Goal: Task Accomplishment & Management: Use online tool/utility

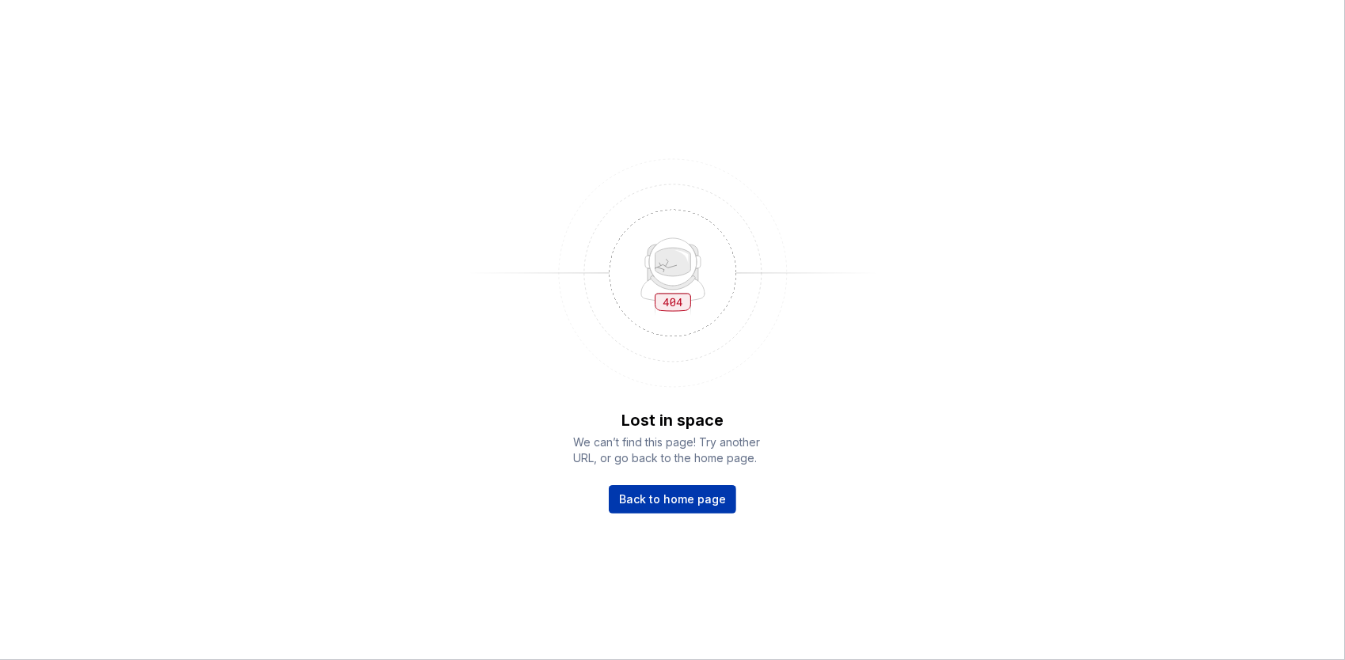
click at [692, 499] on span "Back to home page" at bounding box center [672, 500] width 107 height 16
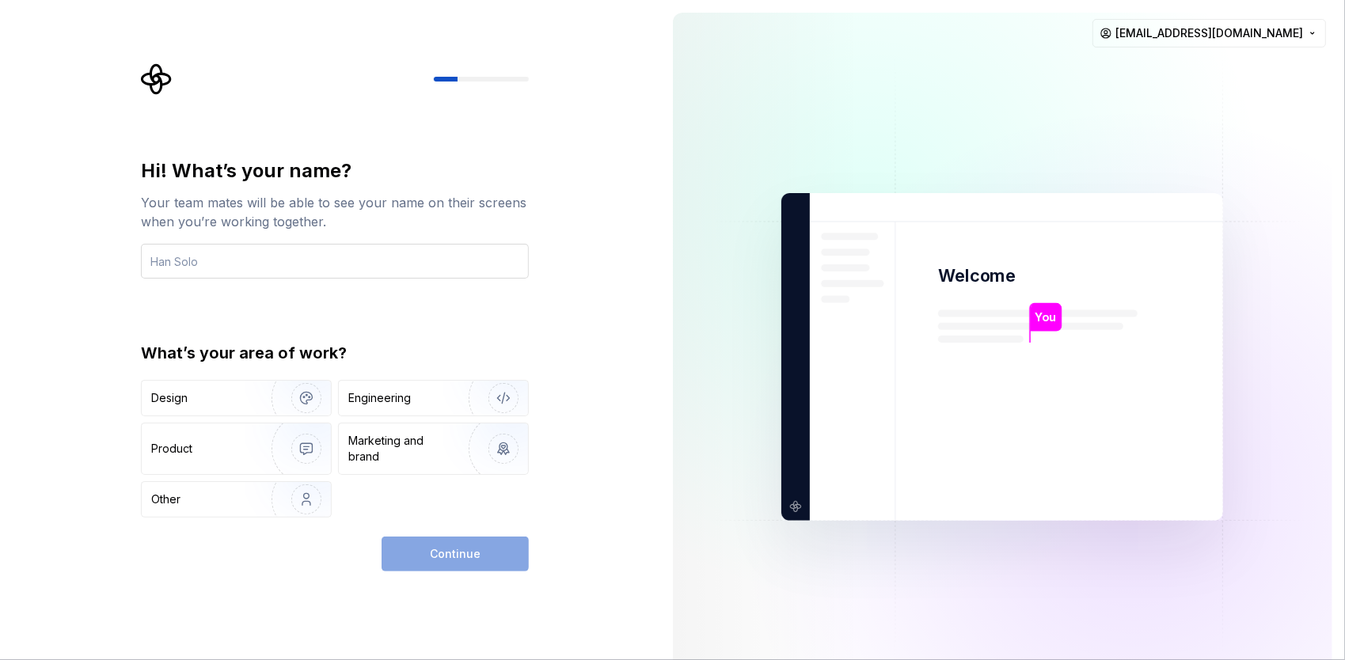
click at [352, 252] on input "text" at bounding box center [335, 261] width 388 height 35
click at [1271, 30] on html "Hi! What’s your name? Your team mates will be able to see your name on their sc…" at bounding box center [672, 330] width 1345 height 660
click at [721, 138] on html "Hi! What’s your name? Your team mates will be able to see your name on their sc…" at bounding box center [672, 330] width 1345 height 660
click at [482, 77] on div at bounding box center [481, 79] width 95 height 5
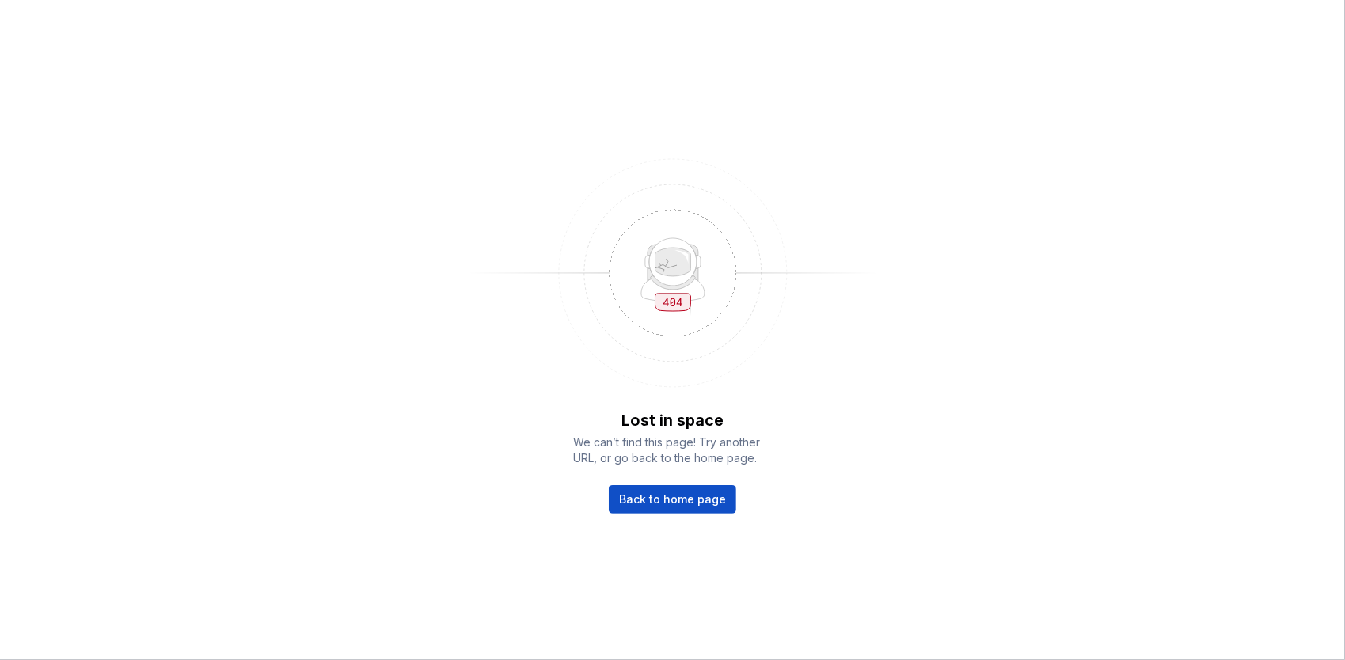
click at [689, 514] on div "Lost in space We can’t find this page! Try another URL, or go back to the home …" at bounding box center [672, 330] width 1345 height 660
click at [694, 508] on link "Back to home page" at bounding box center [672, 499] width 127 height 28
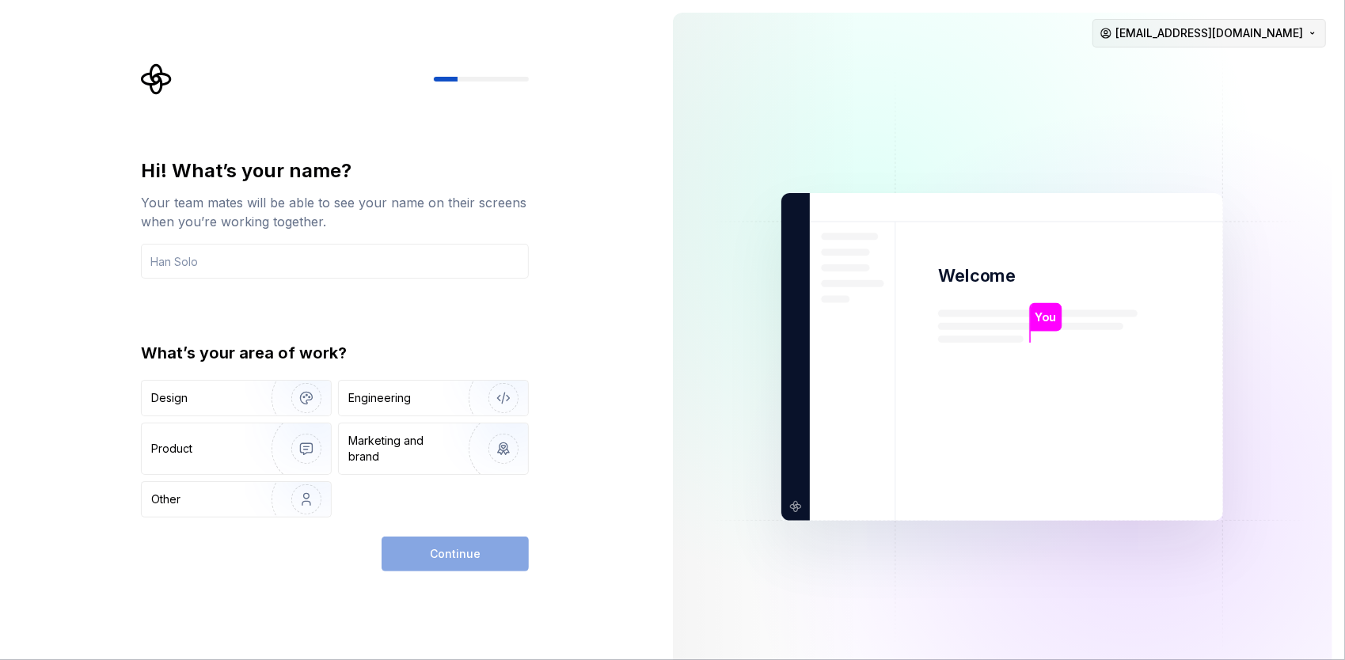
click at [1278, 33] on html "Hi! What’s your name? Your team mates will be able to see your name on their sc…" at bounding box center [672, 330] width 1345 height 660
click at [1255, 66] on div "Sign out" at bounding box center [1250, 67] width 150 height 16
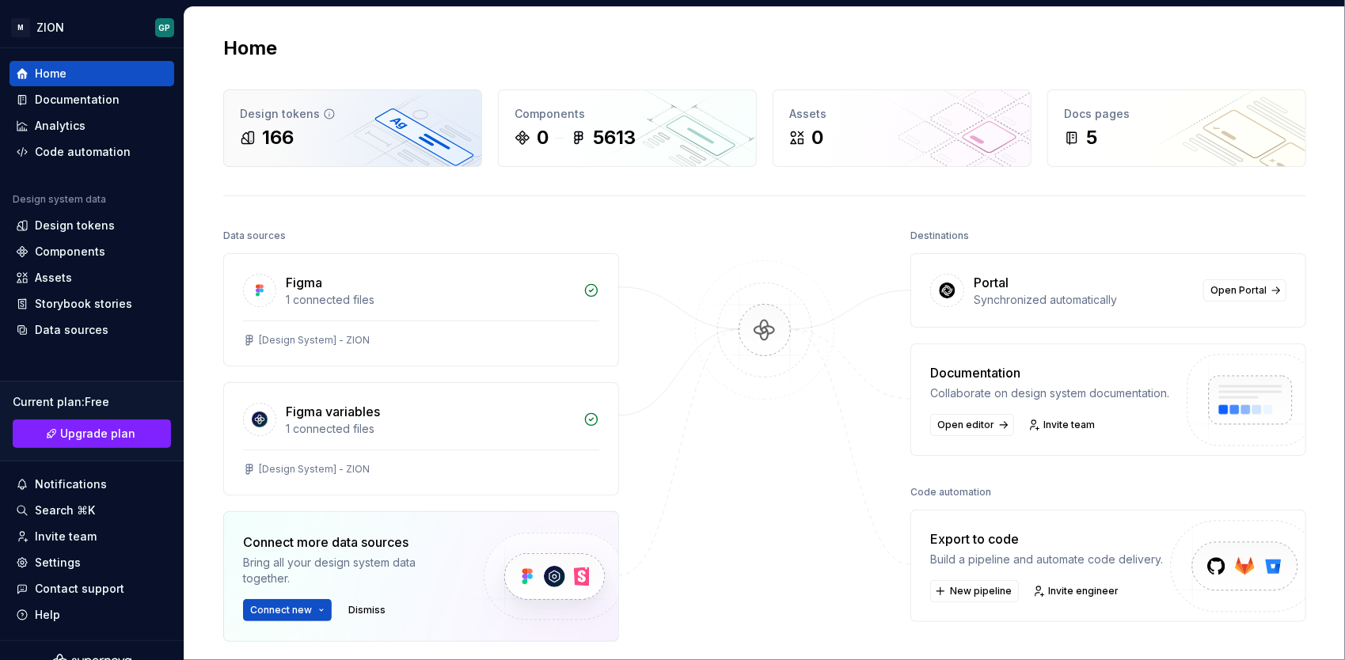
click at [300, 132] on div "166" at bounding box center [353, 137] width 226 height 25
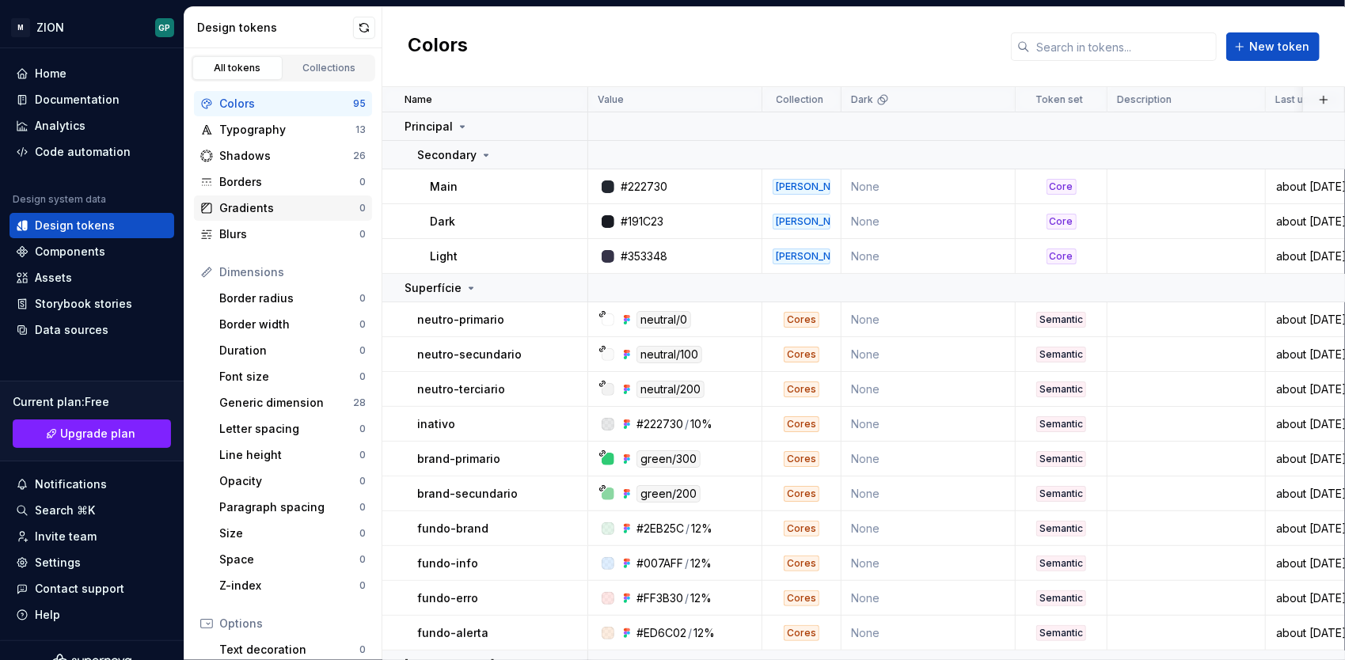
click at [293, 206] on div "Gradients" at bounding box center [289, 208] width 140 height 16
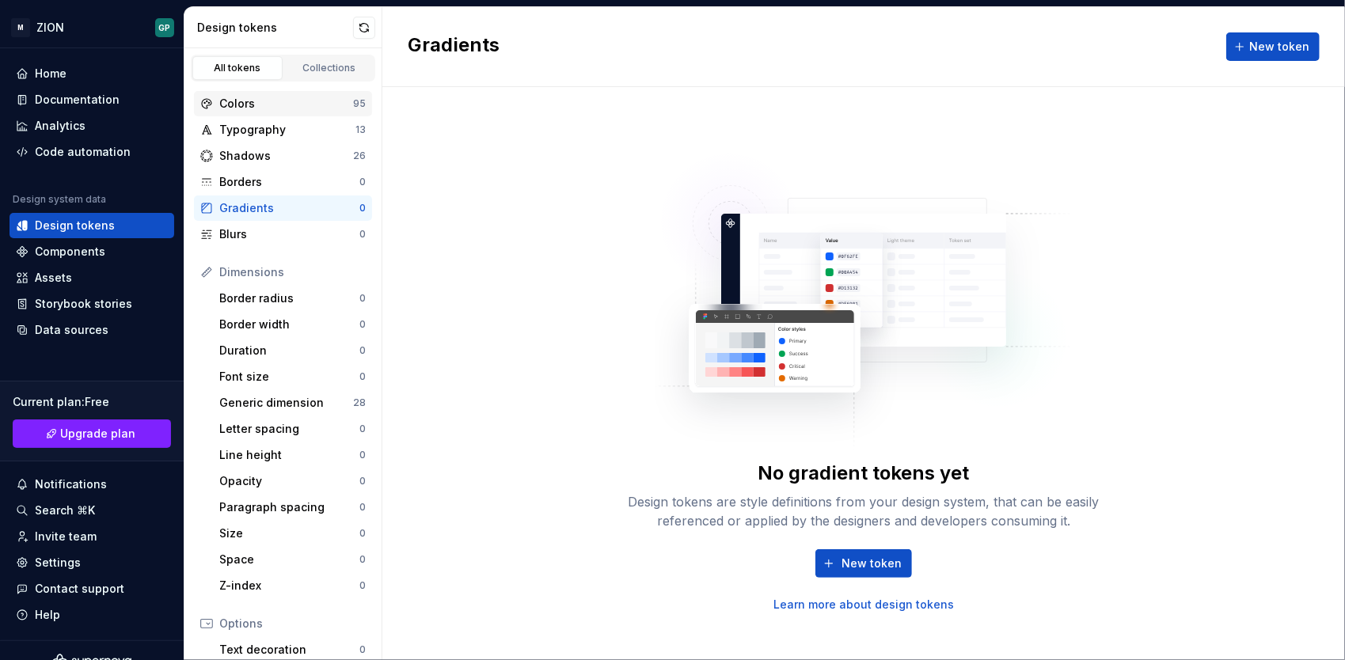
click at [287, 105] on div "Colors" at bounding box center [286, 104] width 134 height 16
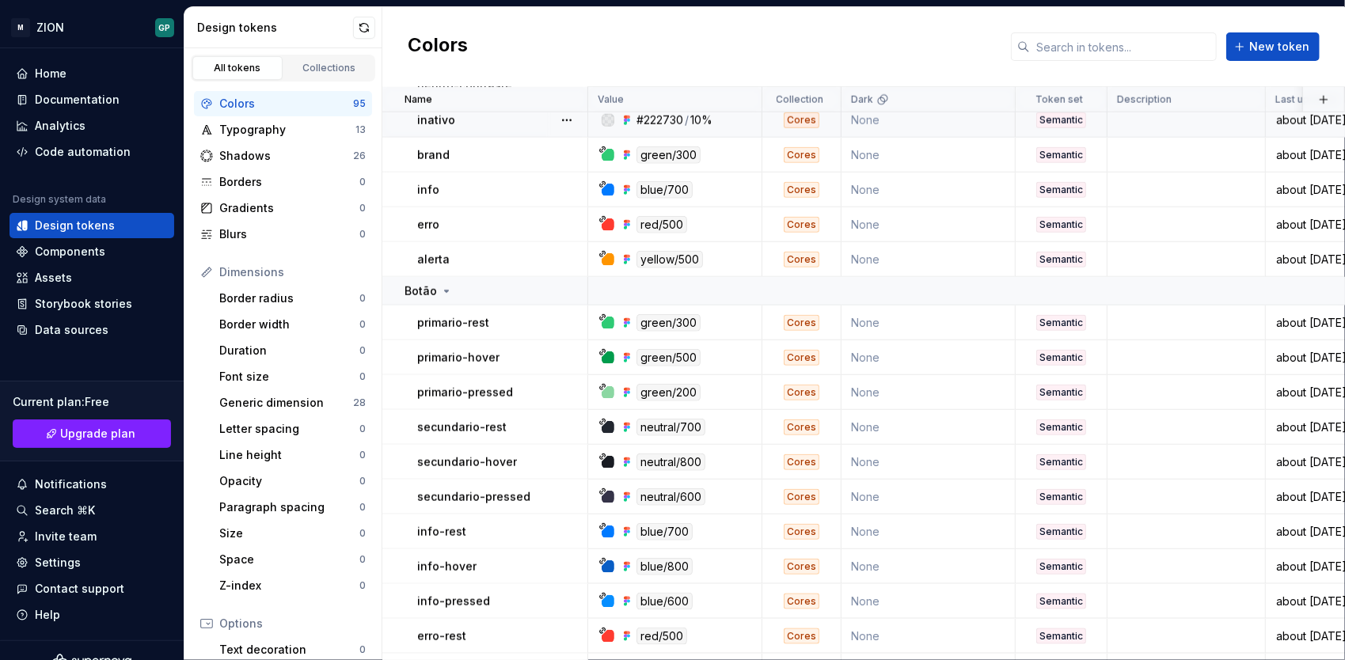
scroll to position [1029, 0]
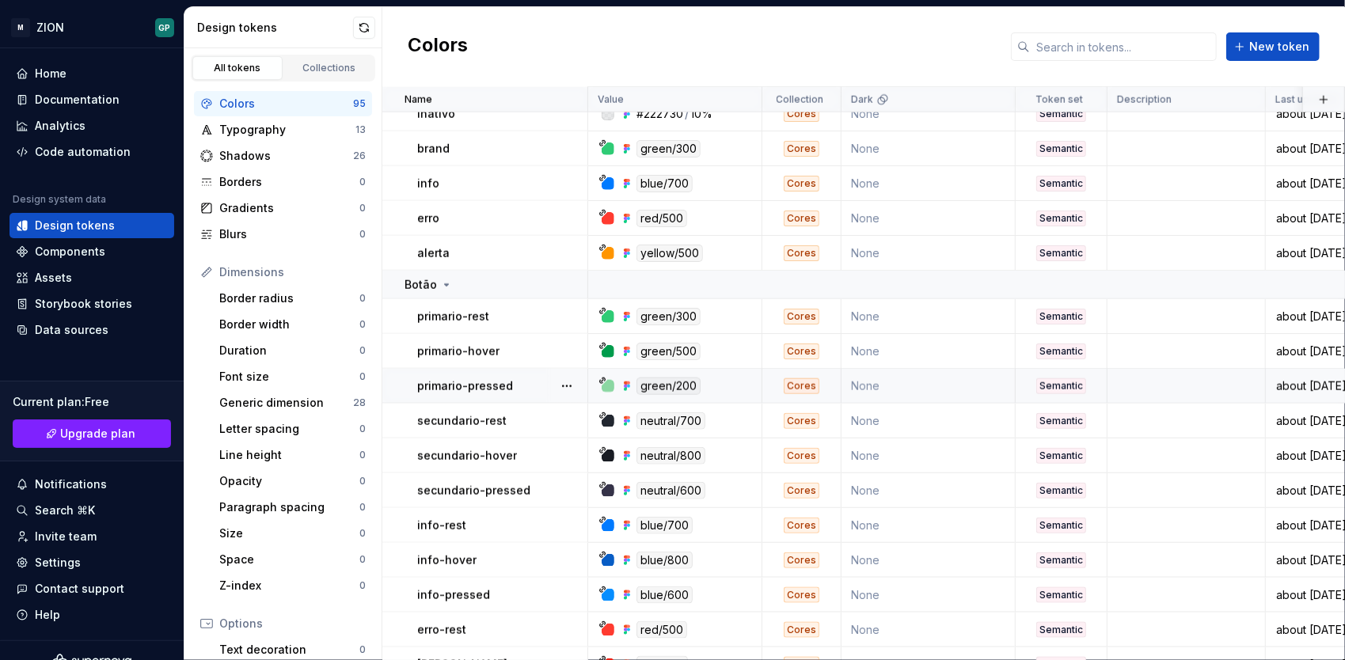
click at [541, 386] on div "primario-pressed" at bounding box center [501, 386] width 169 height 16
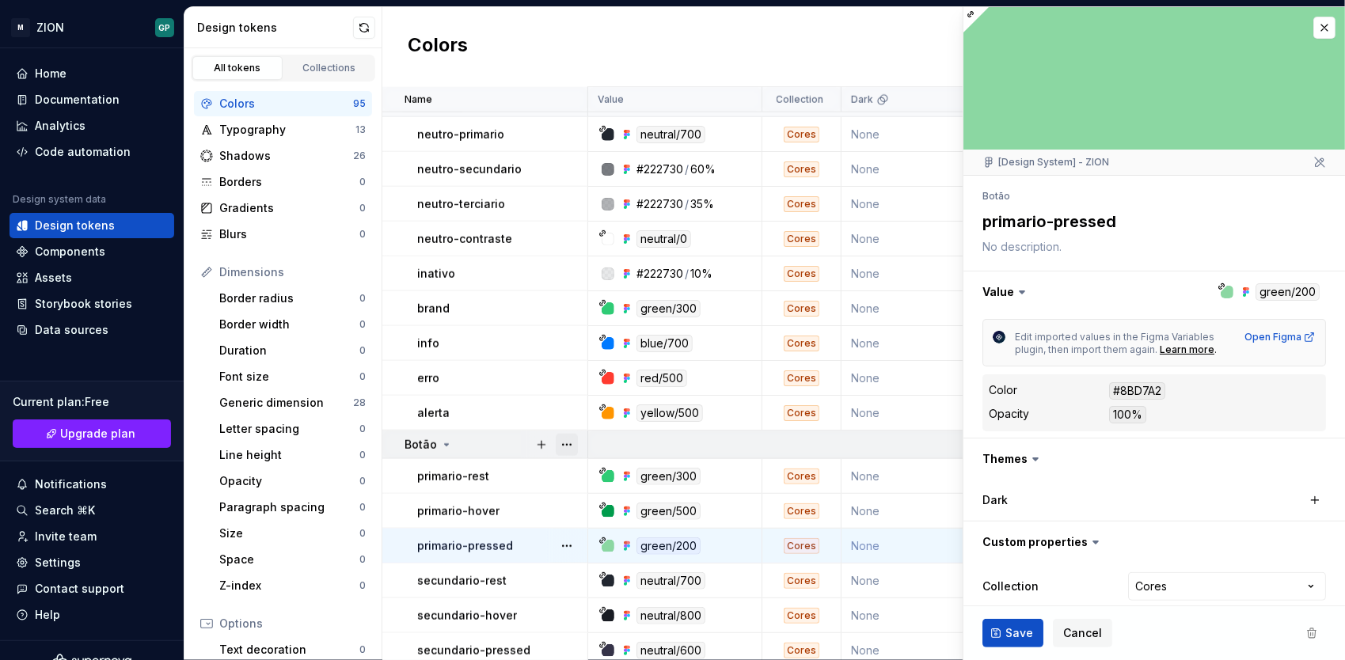
scroll to position [871, 0]
click at [1234, 290] on button "button" at bounding box center [1153, 291] width 381 height 41
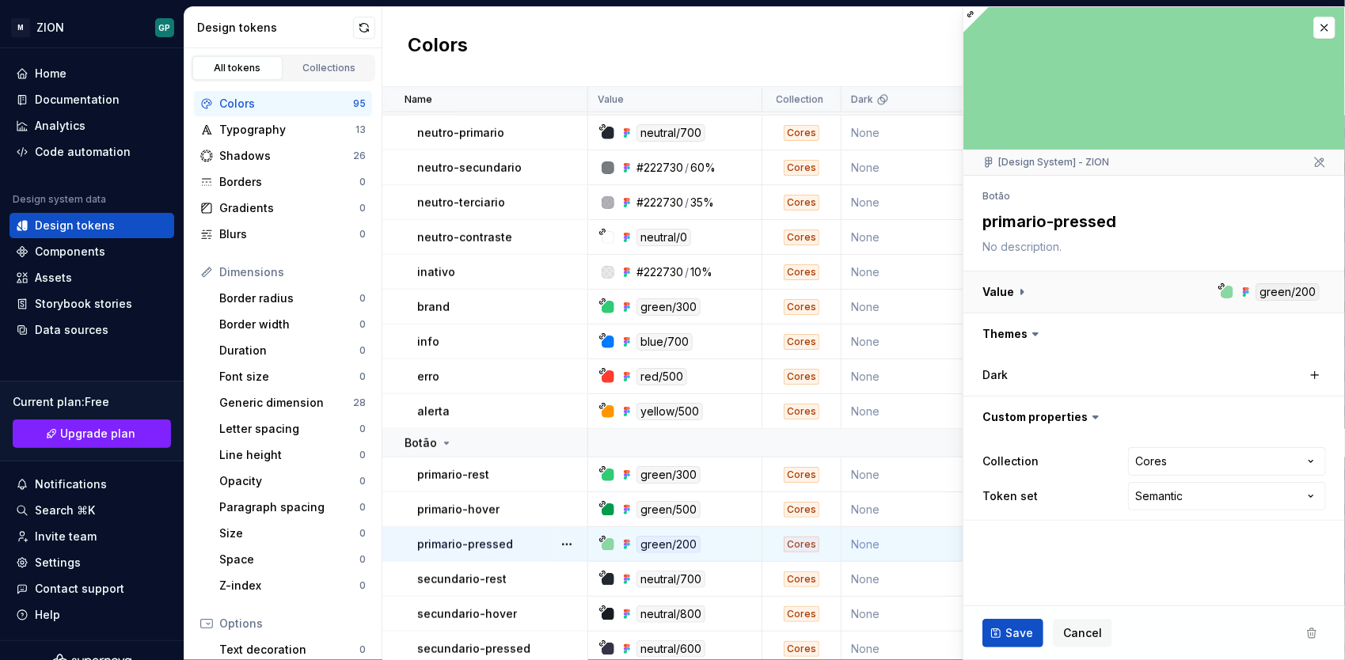
click at [1265, 291] on button "button" at bounding box center [1153, 291] width 381 height 41
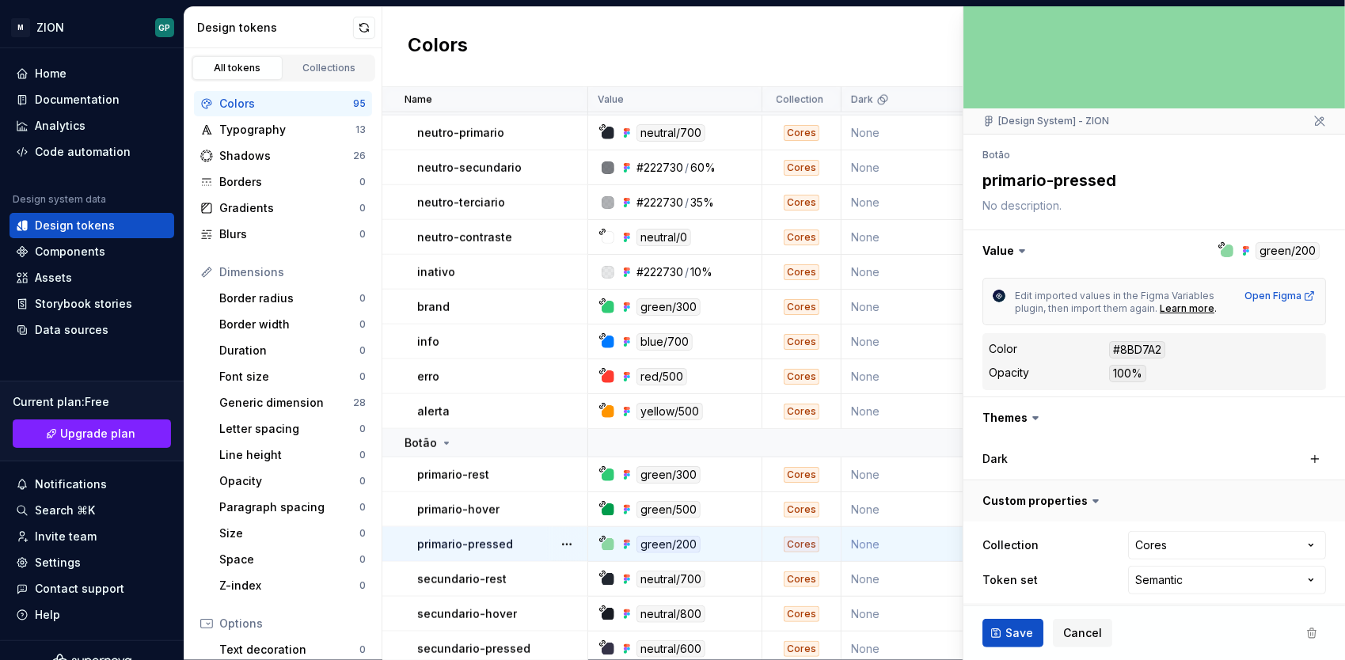
scroll to position [47, 0]
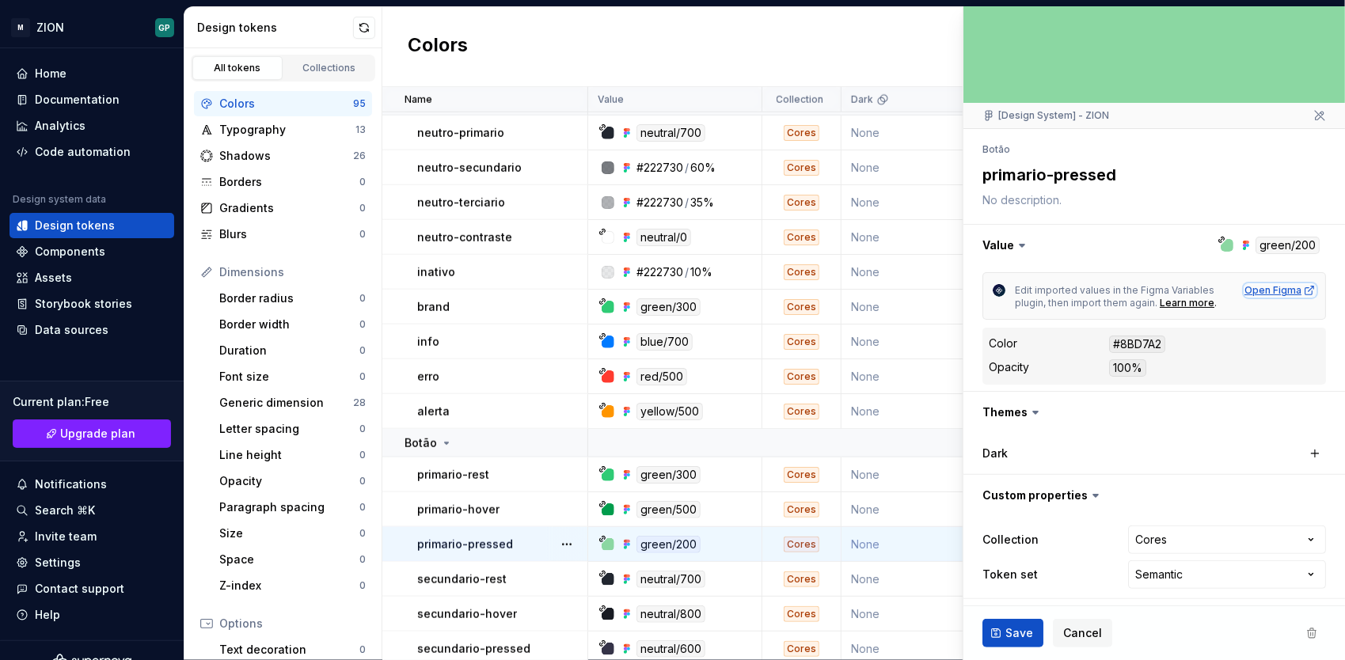
click at [1260, 290] on div "Open Figma" at bounding box center [1279, 290] width 71 height 13
click at [43, 78] on div "Home" at bounding box center [51, 74] width 32 height 16
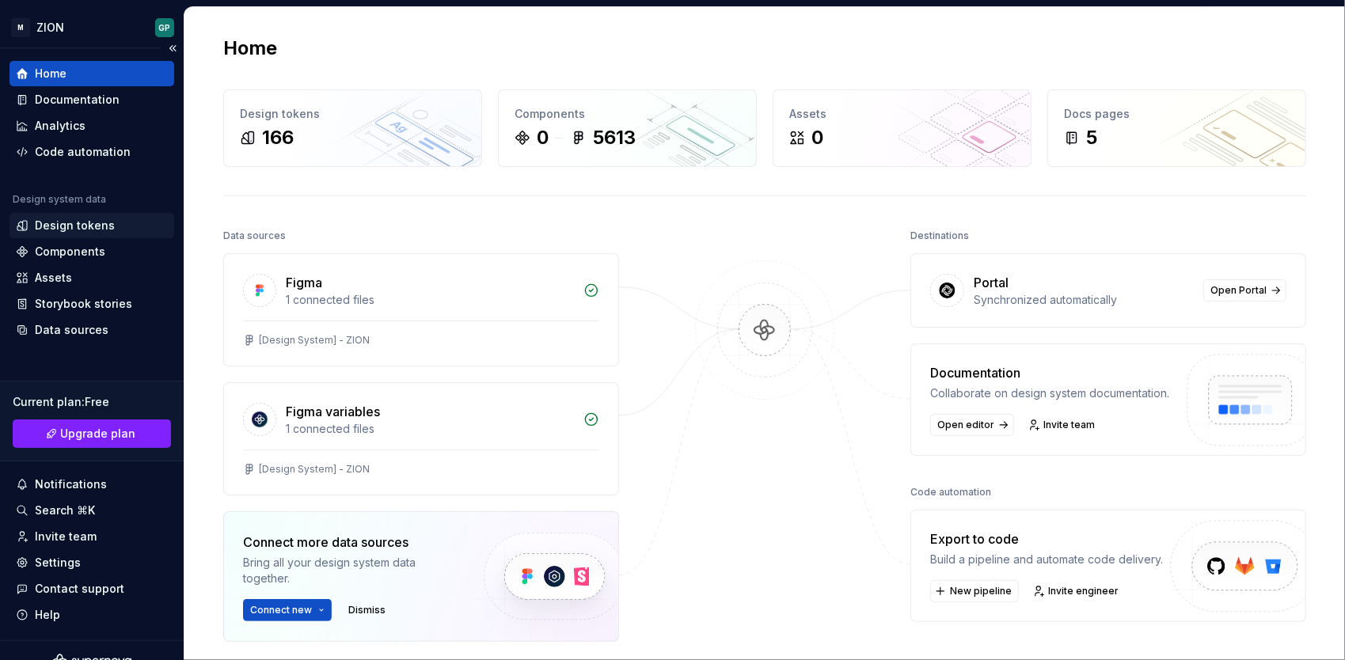
click at [94, 222] on div "Design tokens" at bounding box center [75, 226] width 80 height 16
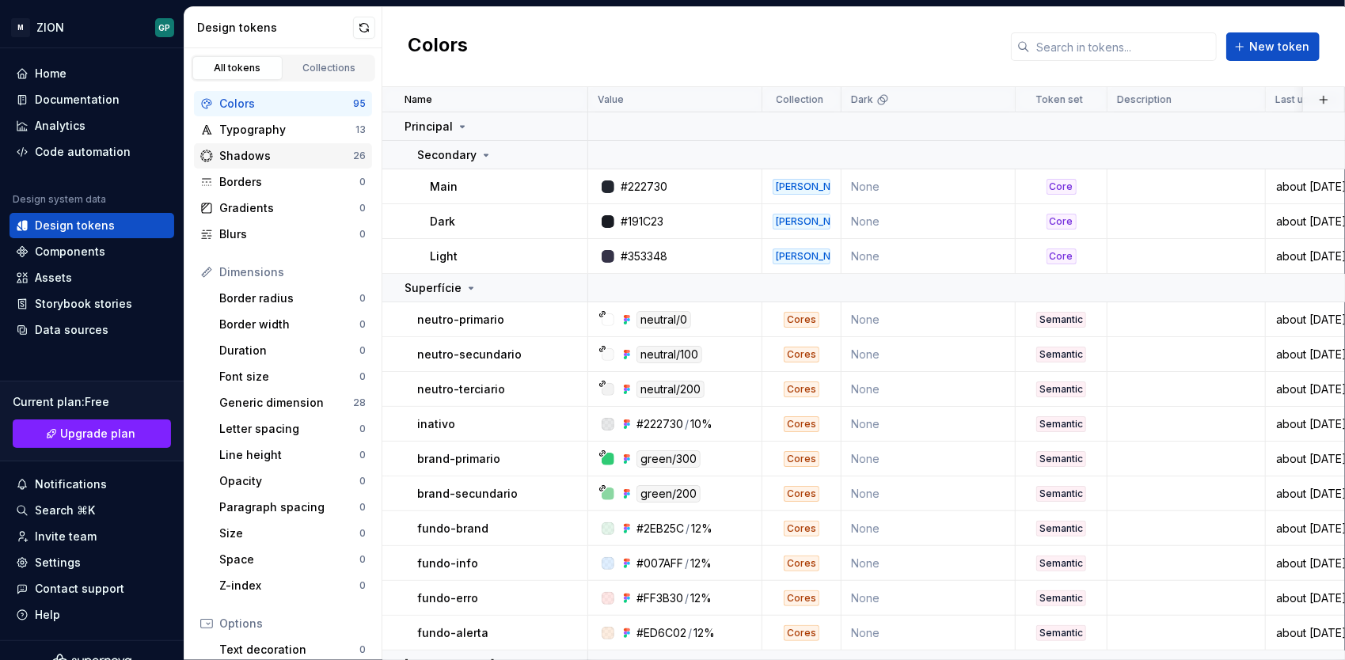
click at [264, 154] on div "Shadows" at bounding box center [286, 156] width 134 height 16
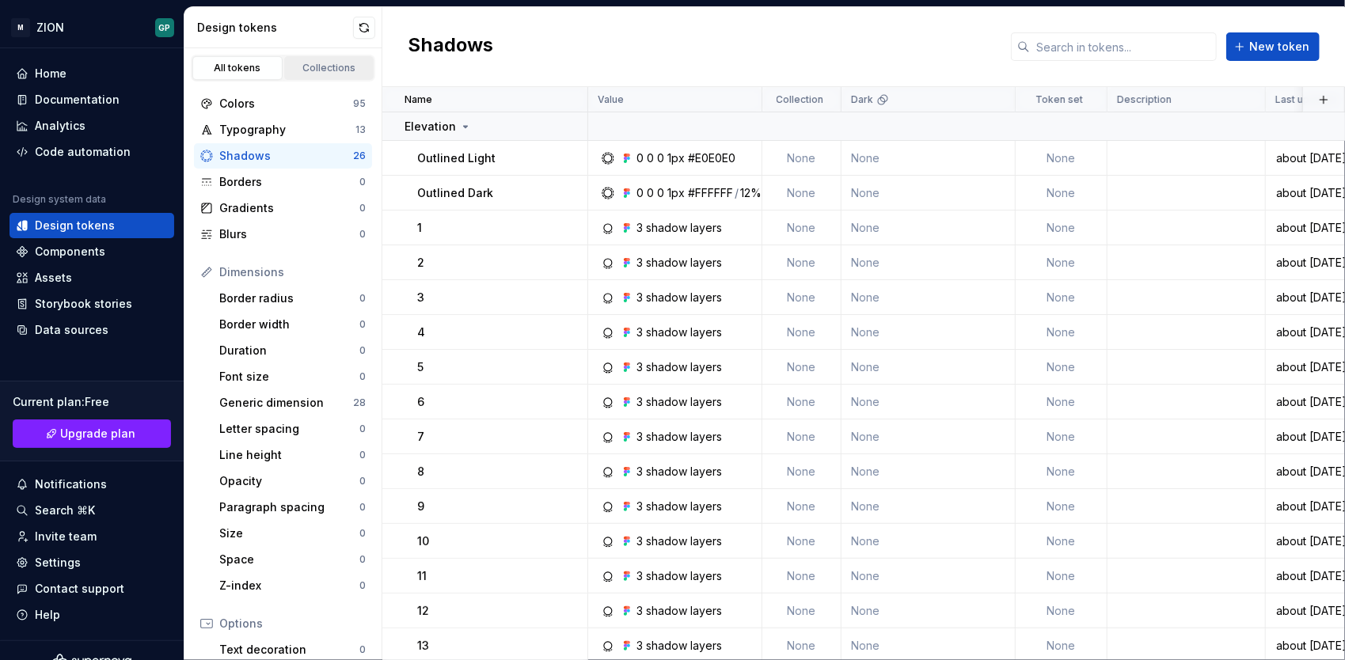
click at [321, 65] on div "Collections" at bounding box center [329, 68] width 79 height 13
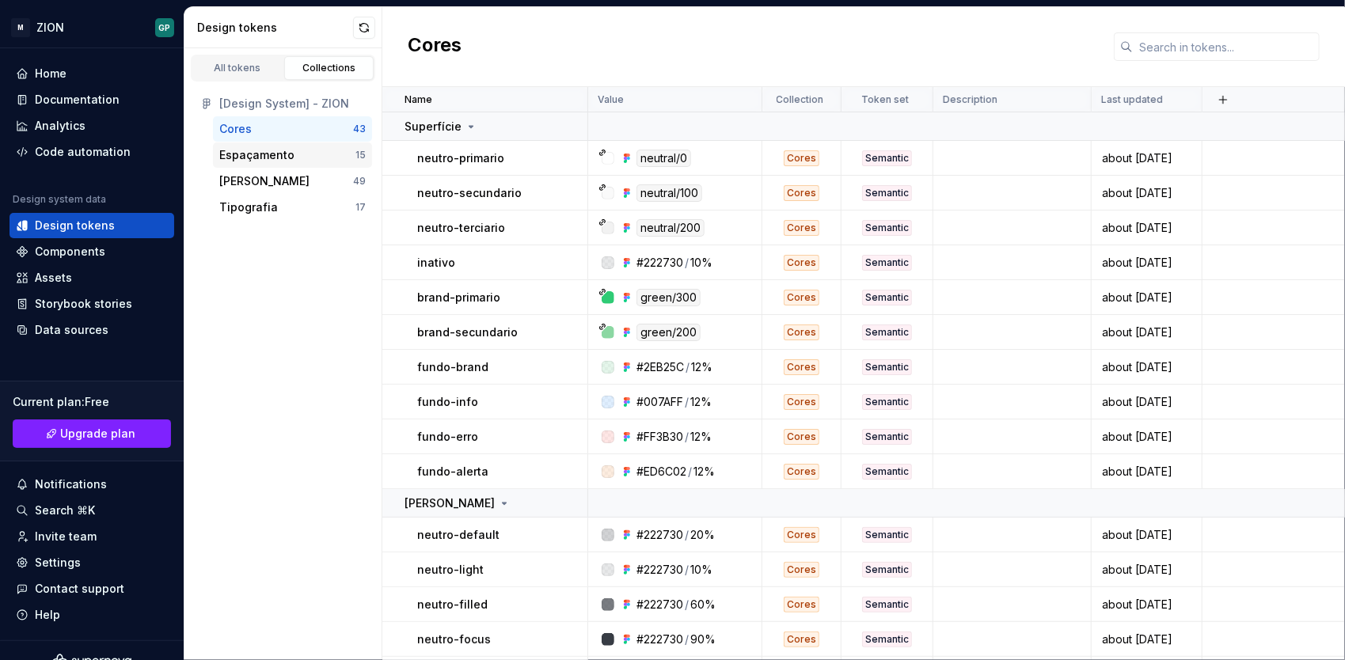
click at [294, 159] on div "Espaçamento" at bounding box center [287, 155] width 136 height 16
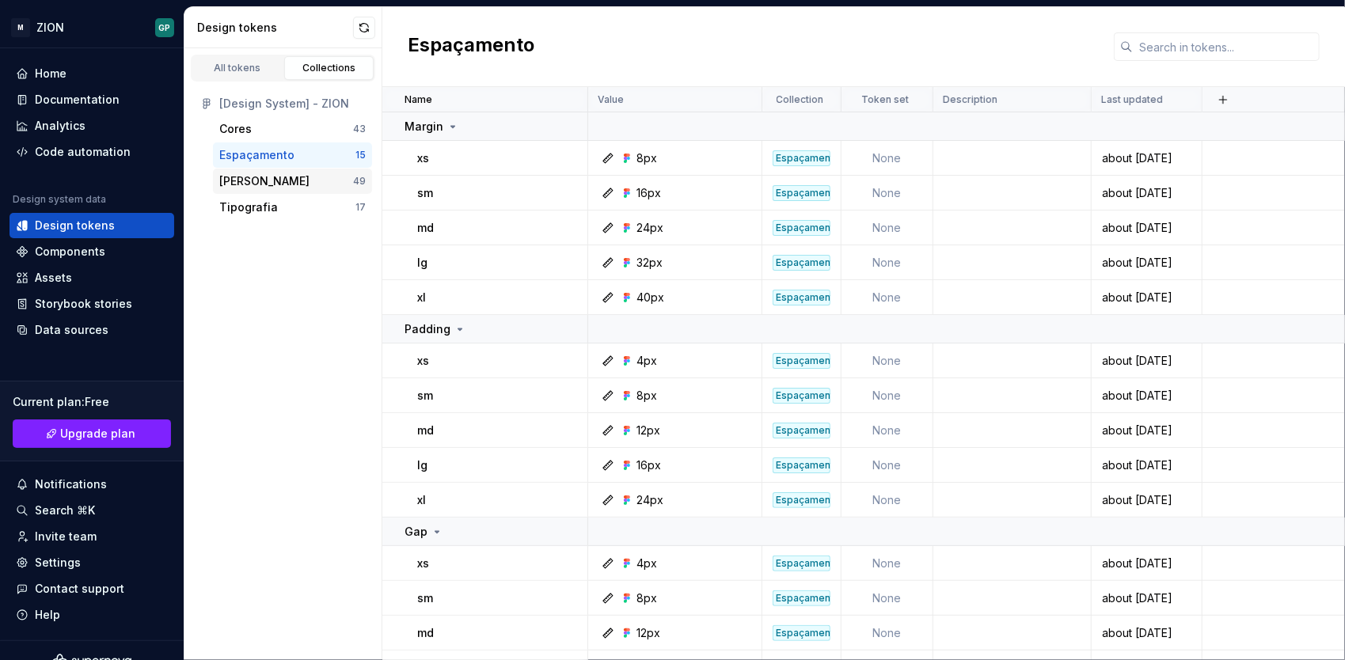
click at [301, 180] on div "[PERSON_NAME]" at bounding box center [286, 181] width 134 height 16
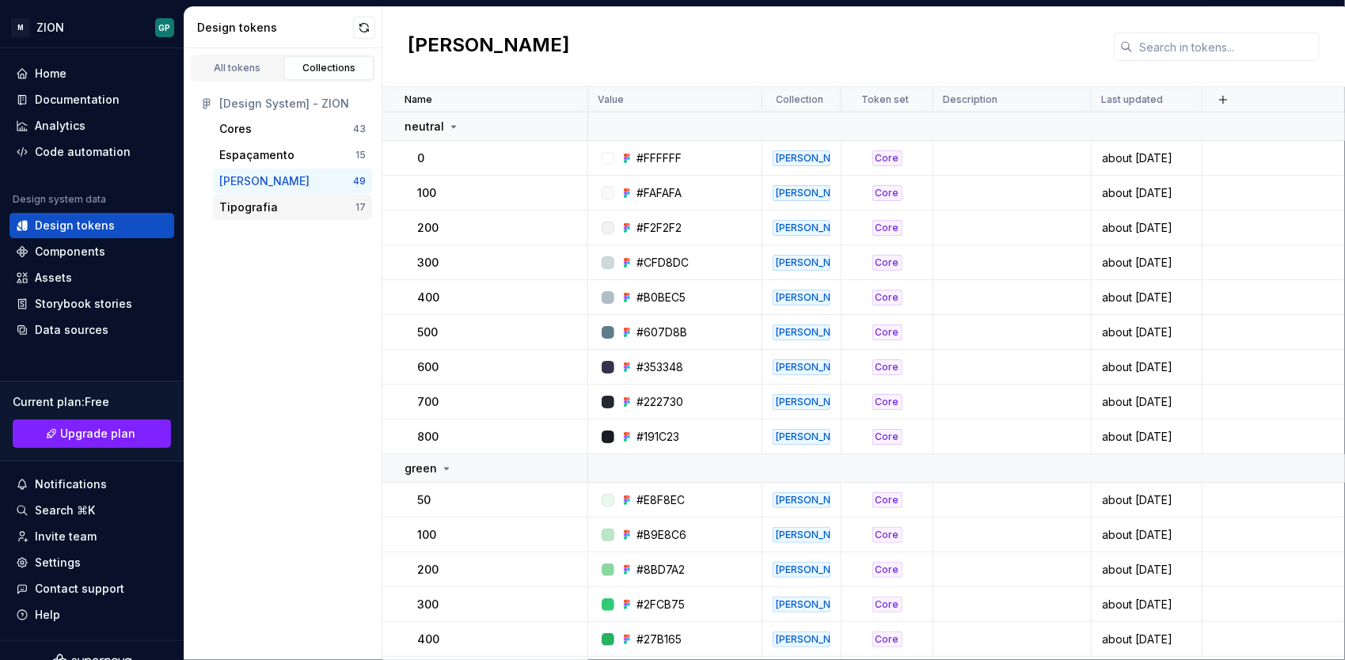
click at [300, 195] on div "Tipografia 17" at bounding box center [292, 207] width 159 height 25
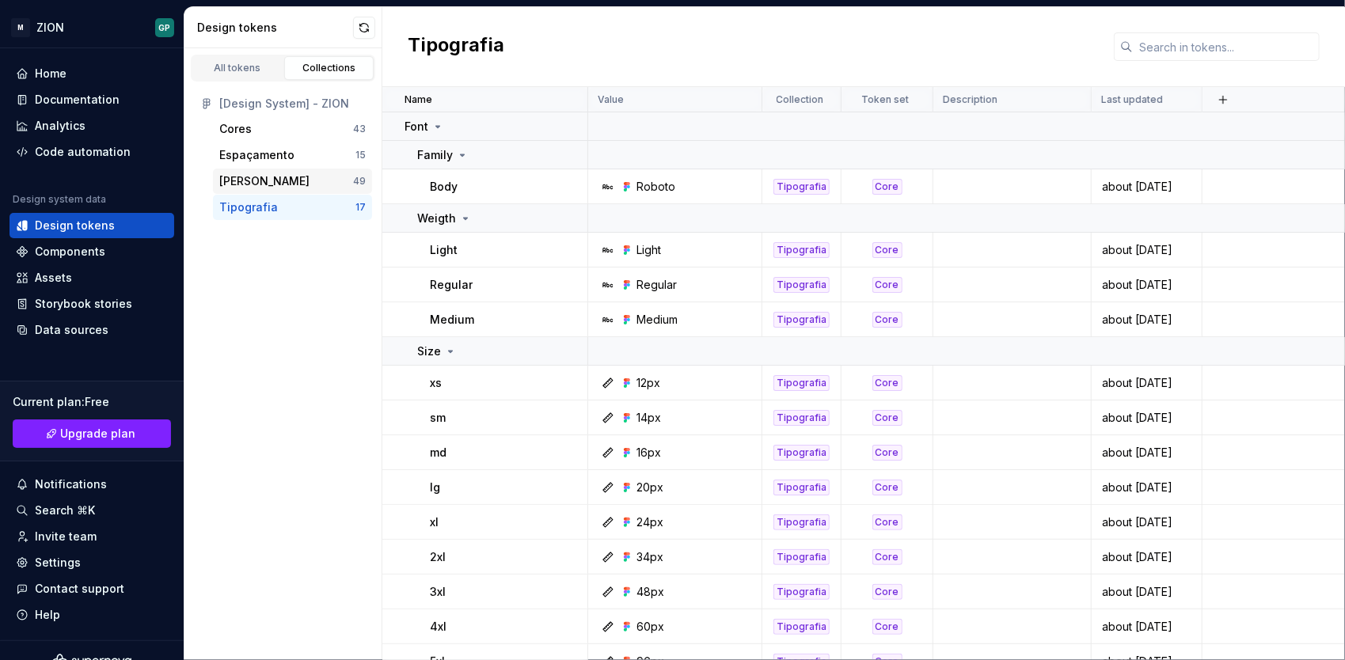
click at [248, 184] on div "[PERSON_NAME]" at bounding box center [264, 181] width 90 height 16
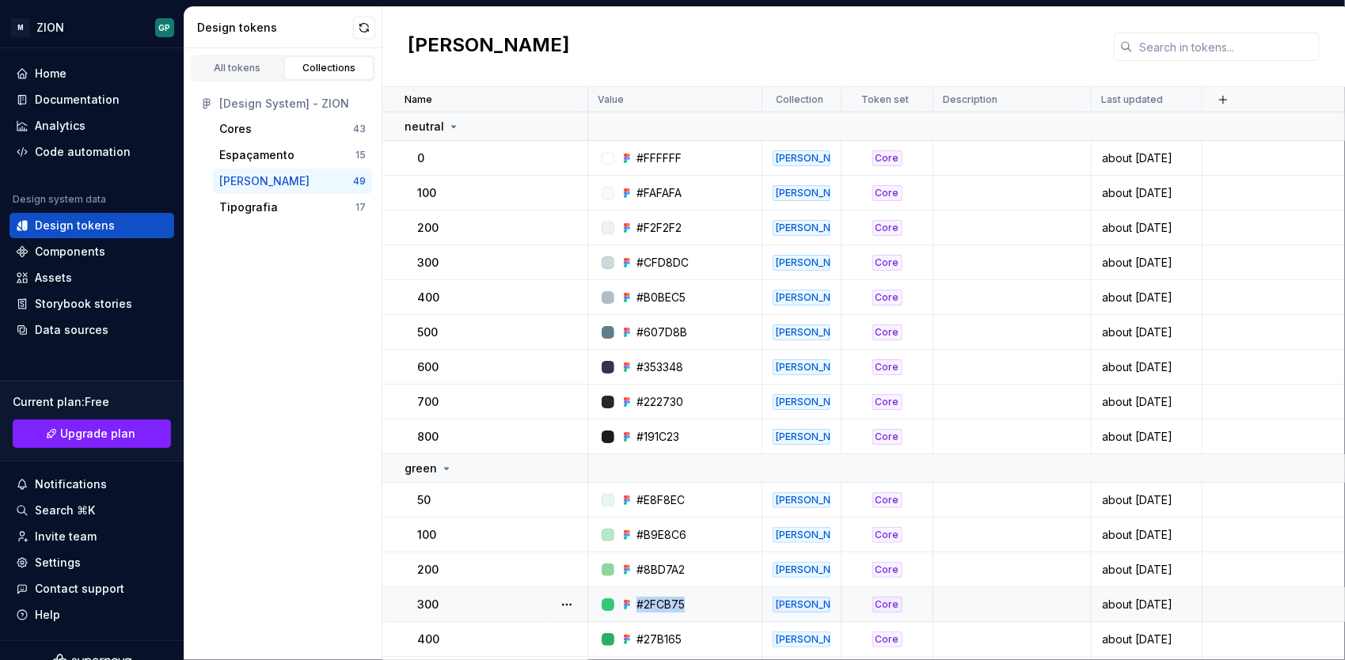
drag, startPoint x: 685, startPoint y: 605, endPoint x: 633, endPoint y: 605, distance: 52.2
click at [633, 605] on div "#2FCB75" at bounding box center [679, 605] width 162 height 16
copy div "#2FCB75"
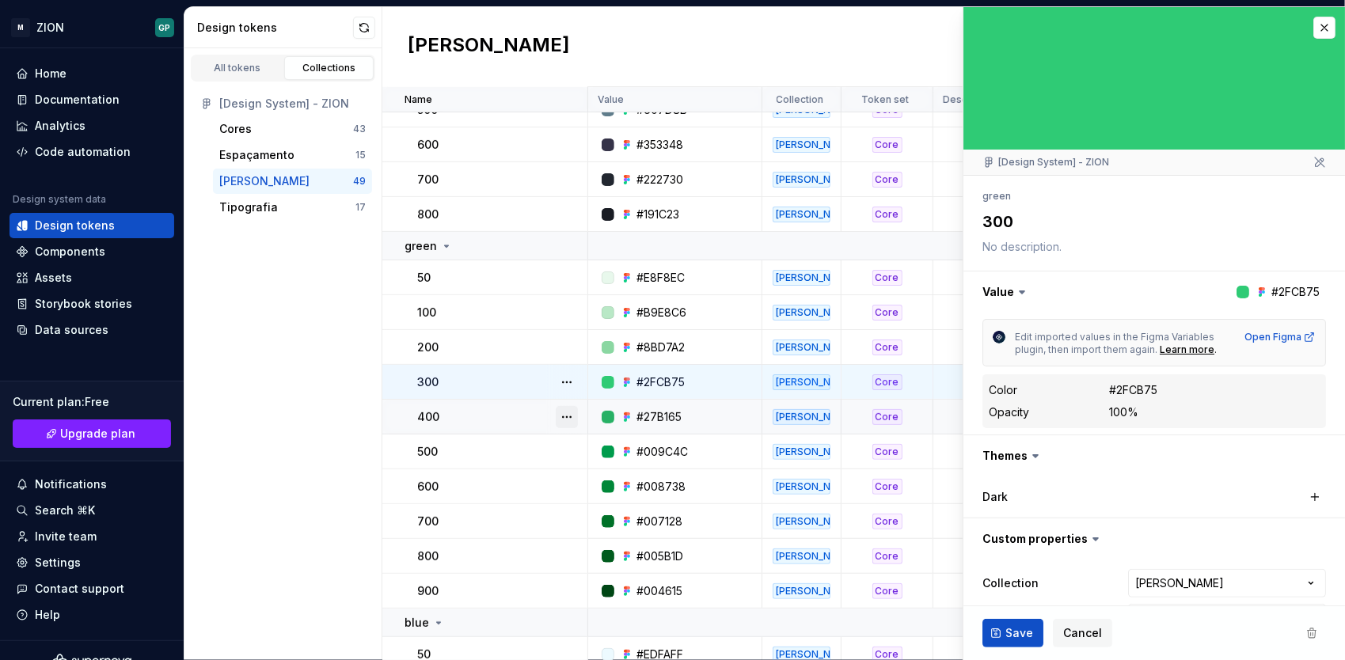
scroll to position [237, 0]
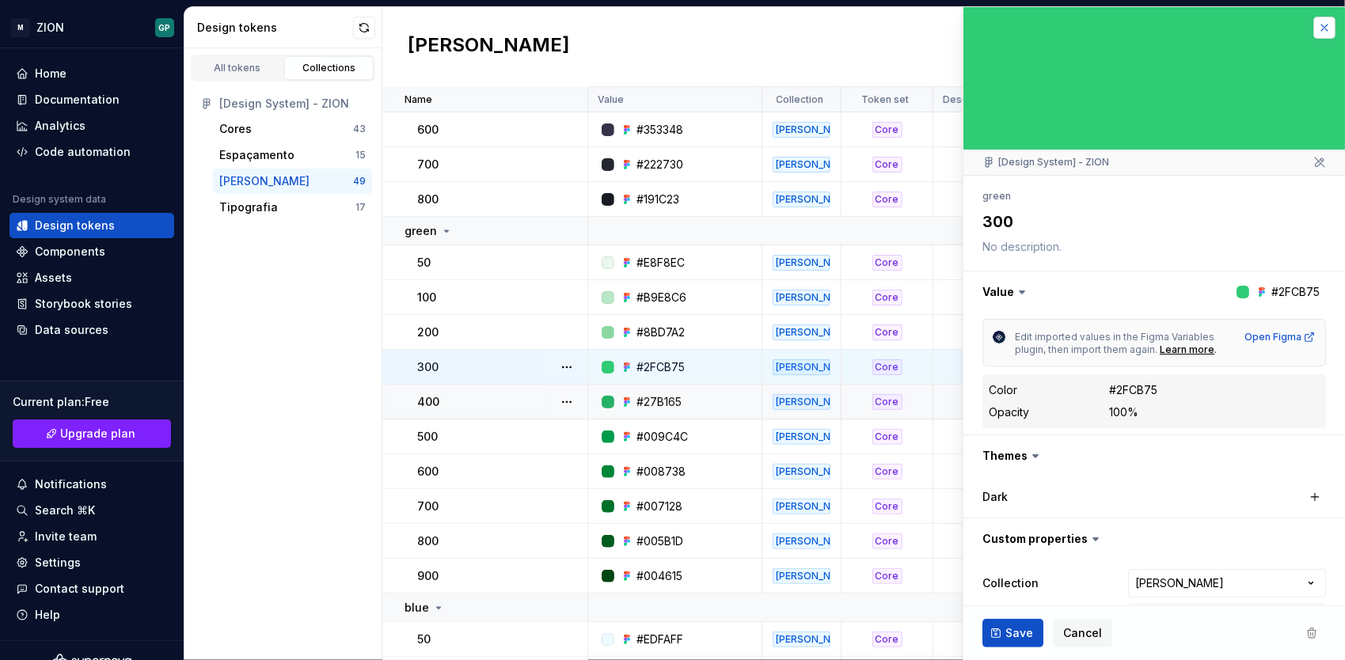
click at [1313, 21] on button "button" at bounding box center [1324, 28] width 22 height 22
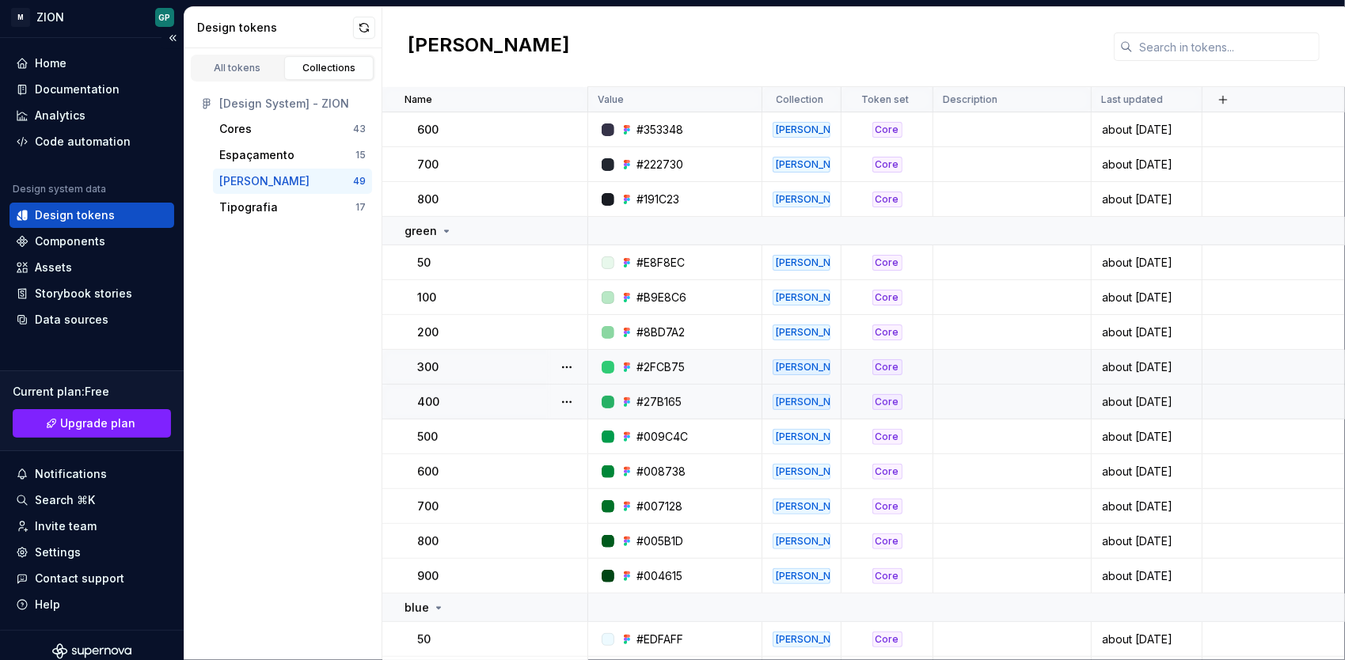
scroll to position [21, 0]
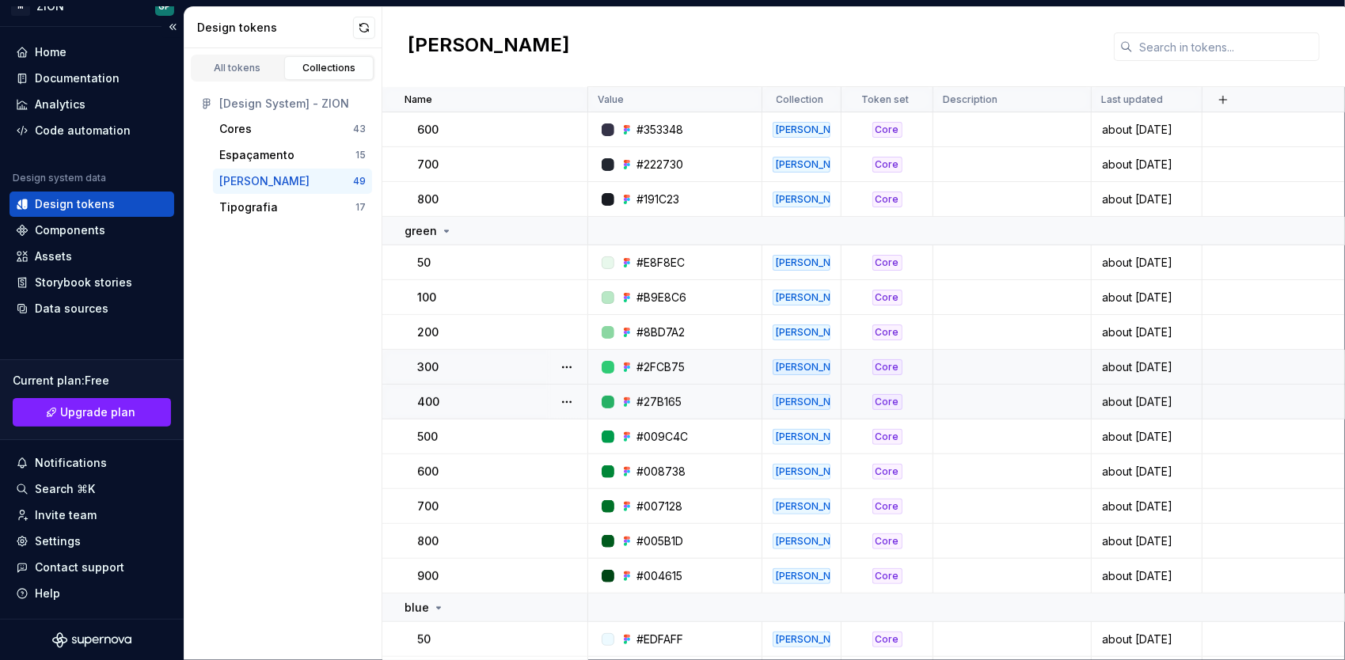
click at [138, 201] on div "Design tokens" at bounding box center [92, 204] width 152 height 16
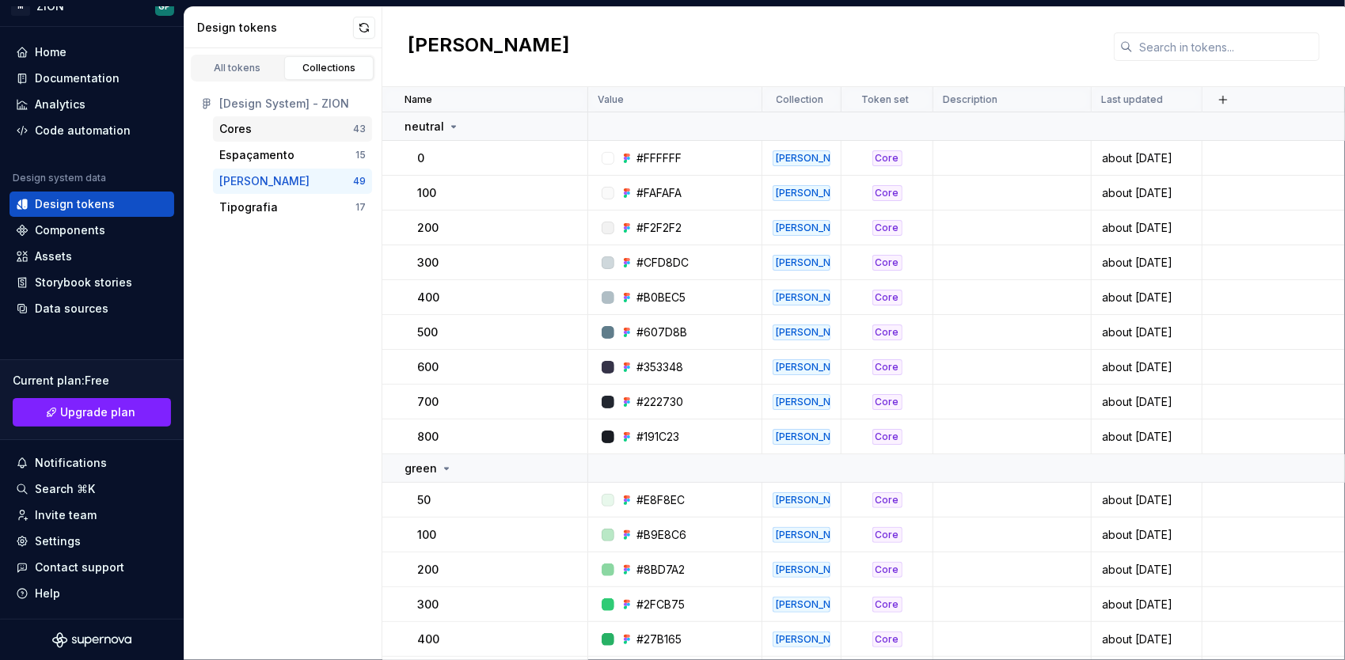
click at [237, 130] on div "Cores" at bounding box center [235, 129] width 32 height 16
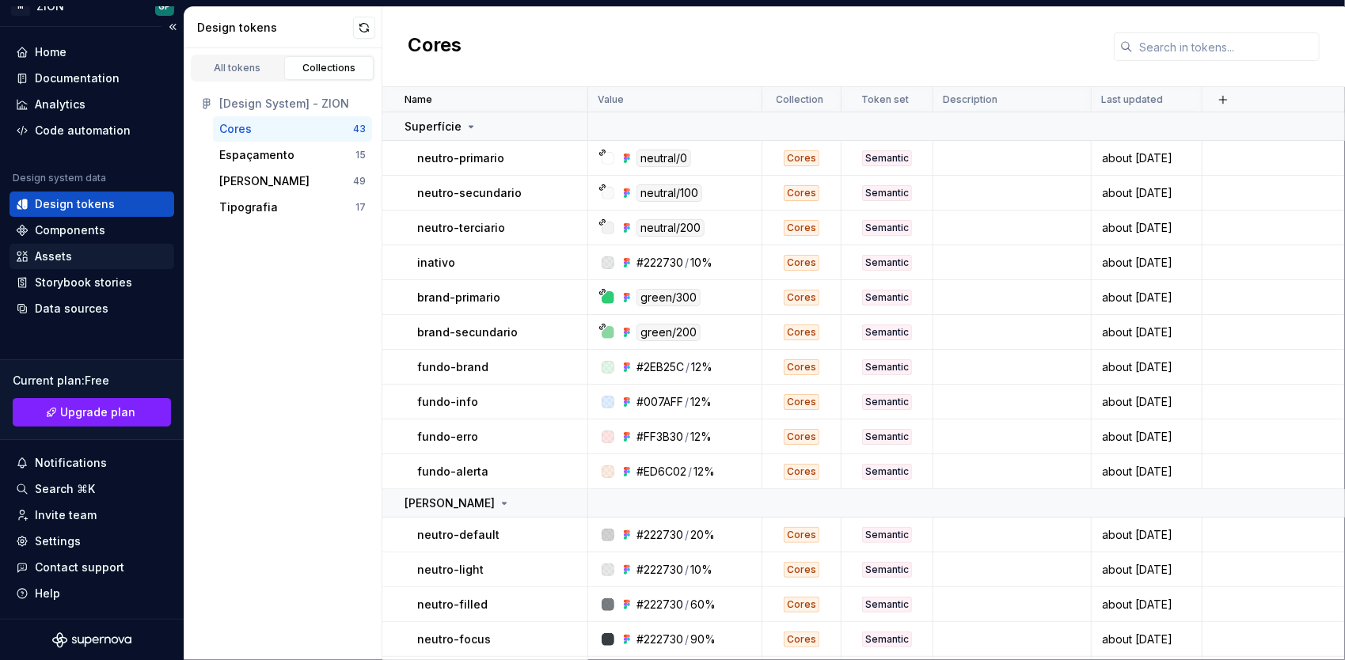
click at [70, 253] on div "Assets" at bounding box center [53, 257] width 37 height 16
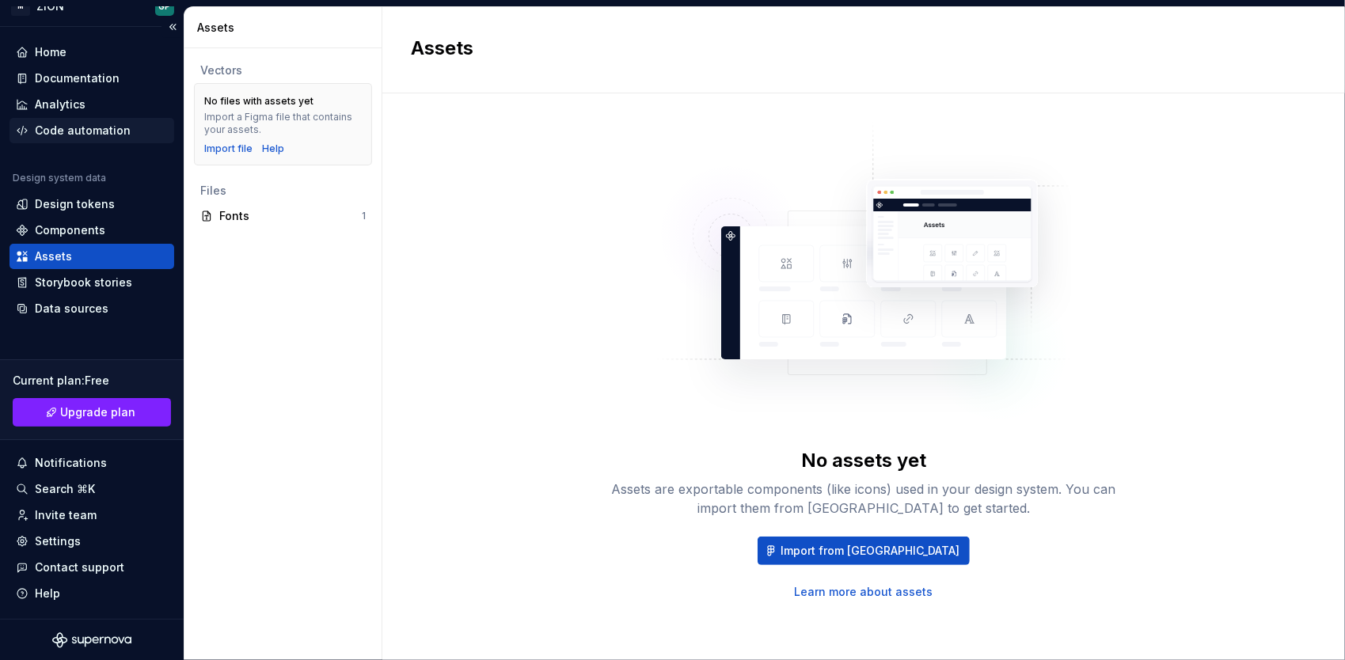
click at [66, 123] on div "Code automation" at bounding box center [83, 131] width 96 height 16
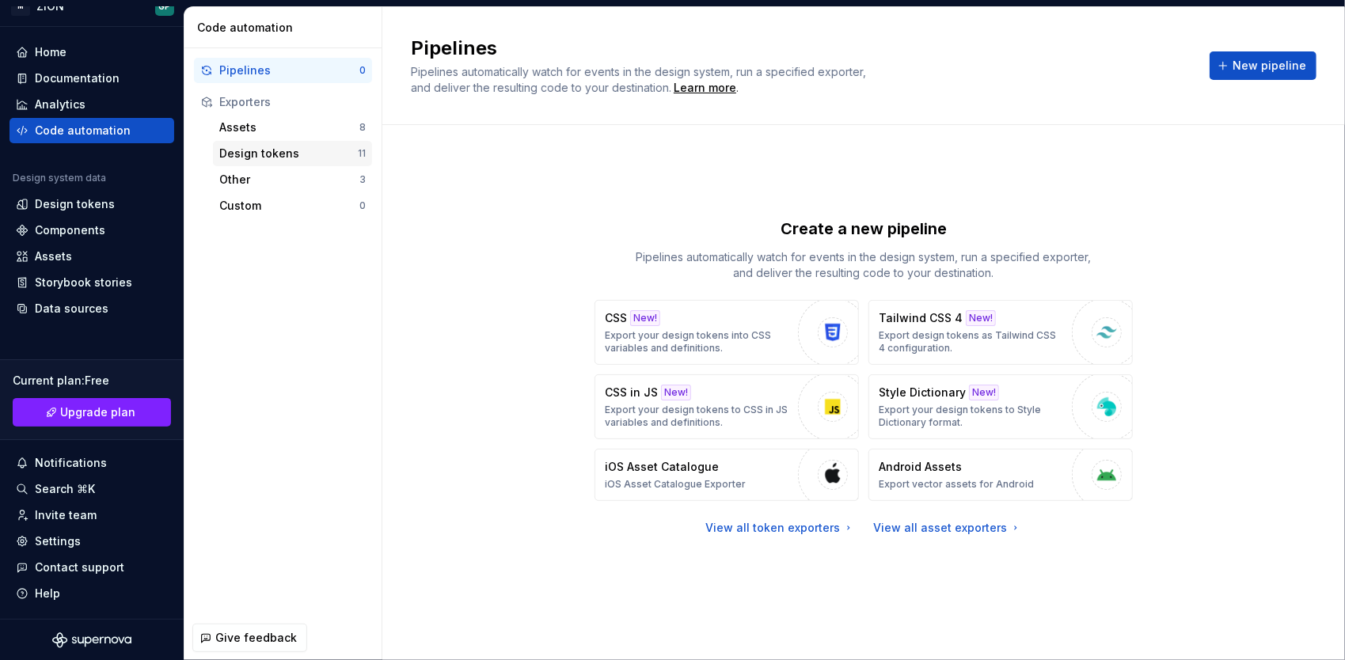
click at [258, 155] on div "Design tokens" at bounding box center [288, 154] width 139 height 16
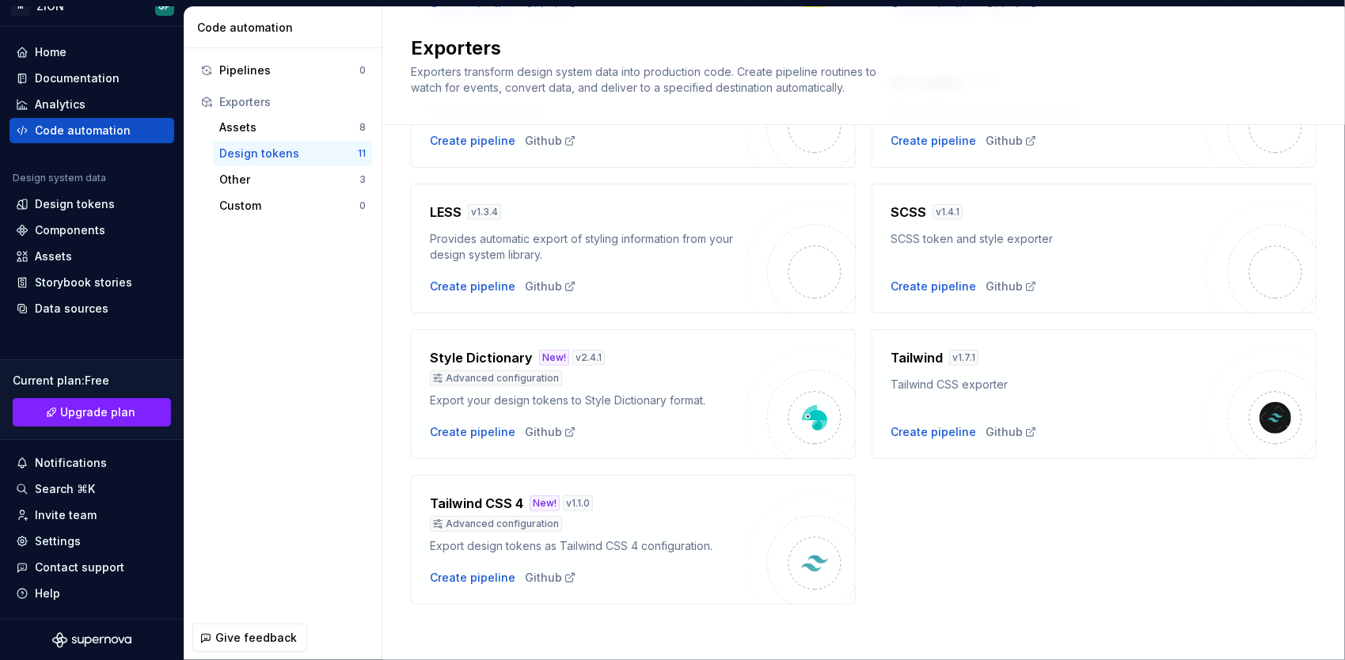
scroll to position [465, 0]
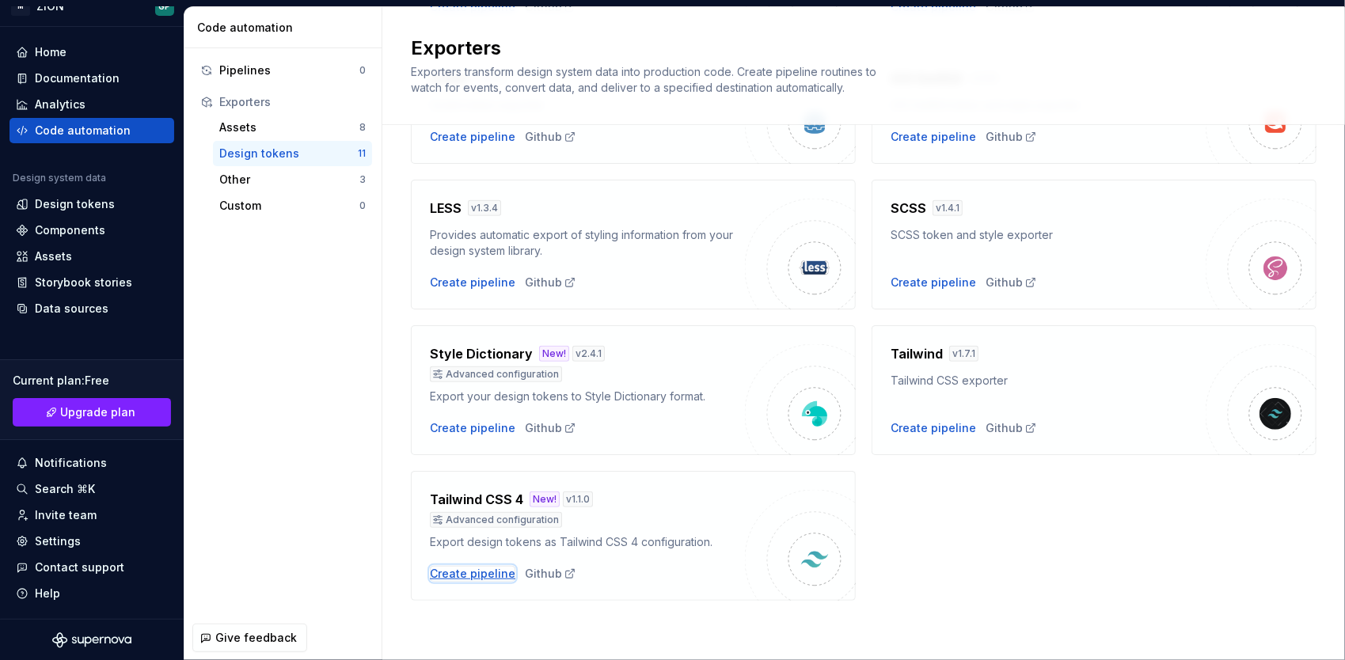
click at [484, 573] on div "Create pipeline" at bounding box center [472, 574] width 85 height 16
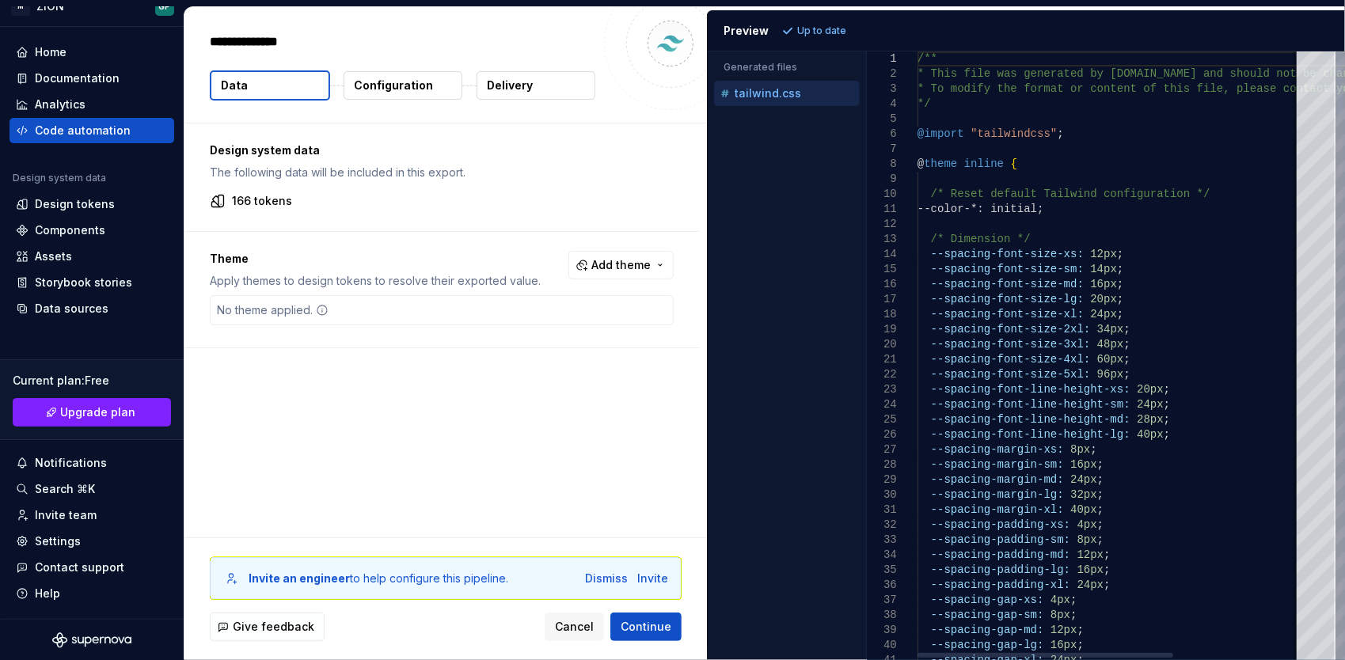
type textarea "*"
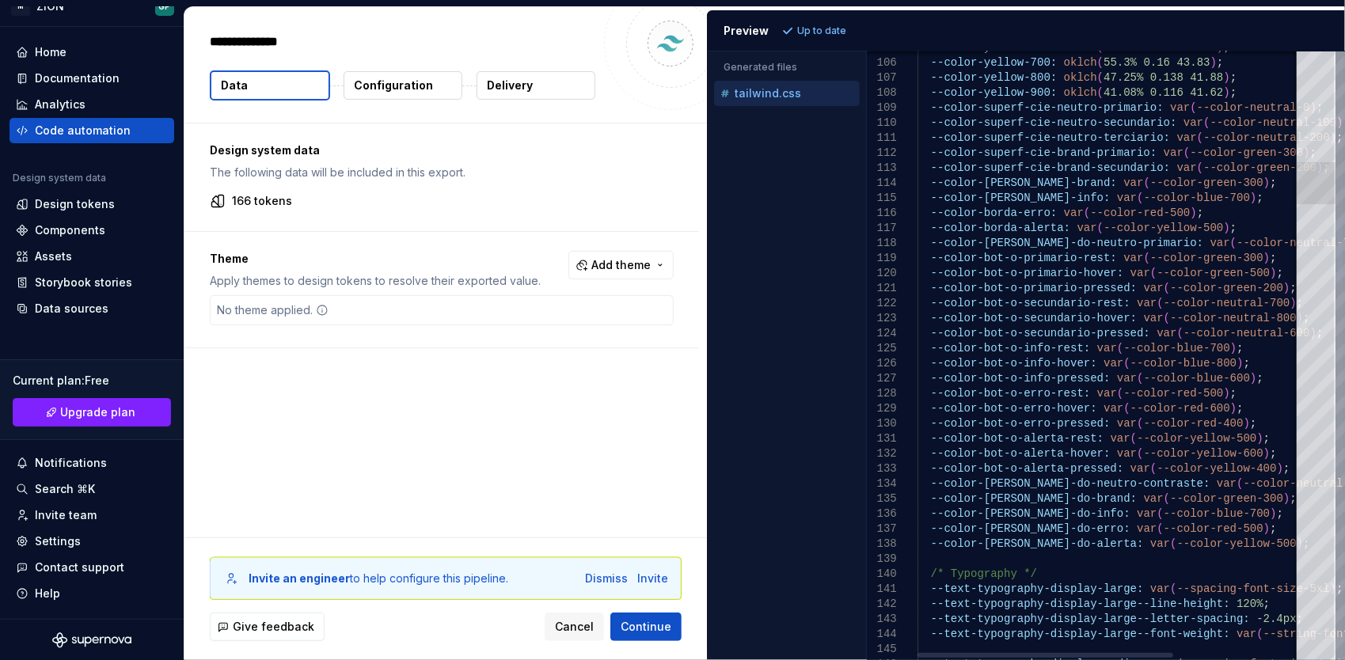
click at [1327, 183] on div at bounding box center [1315, 355] width 39 height 609
click at [1327, 183] on div at bounding box center [1315, 183] width 39 height 42
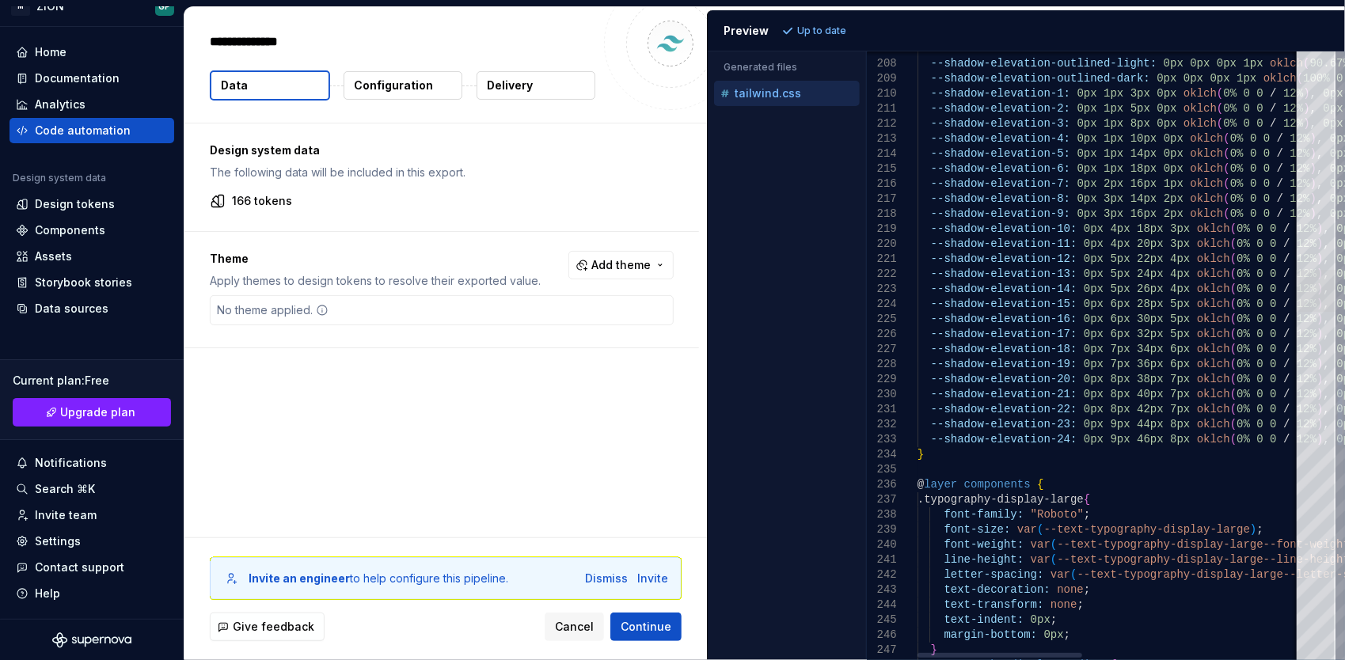
click at [1325, 277] on div at bounding box center [1315, 291] width 39 height 42
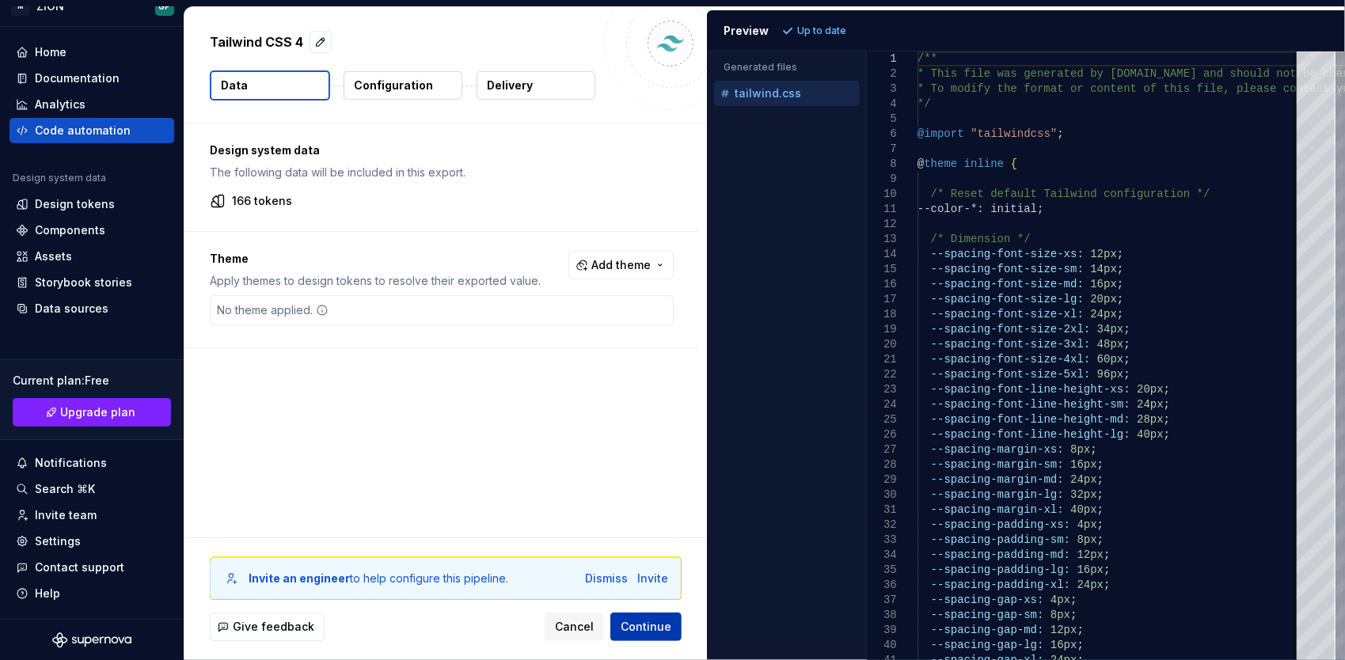
click at [650, 628] on span "Continue" at bounding box center [646, 627] width 51 height 16
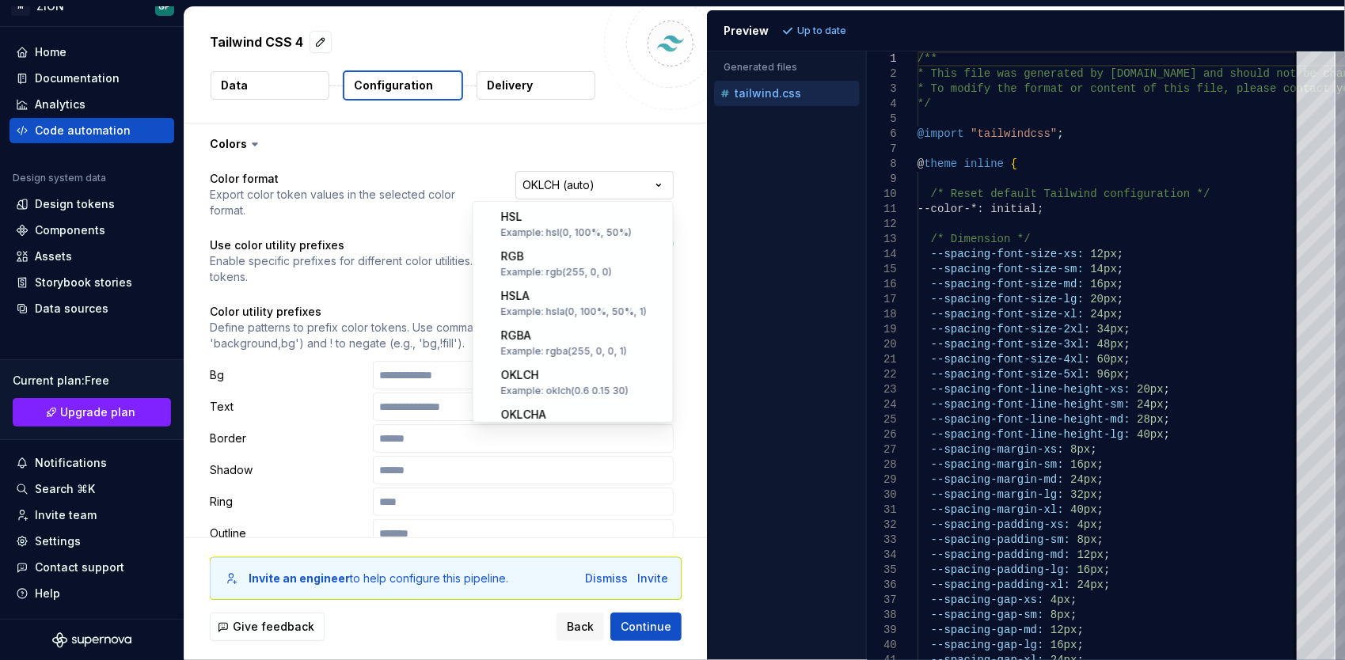
click at [603, 188] on html "**********" at bounding box center [672, 330] width 1345 height 660
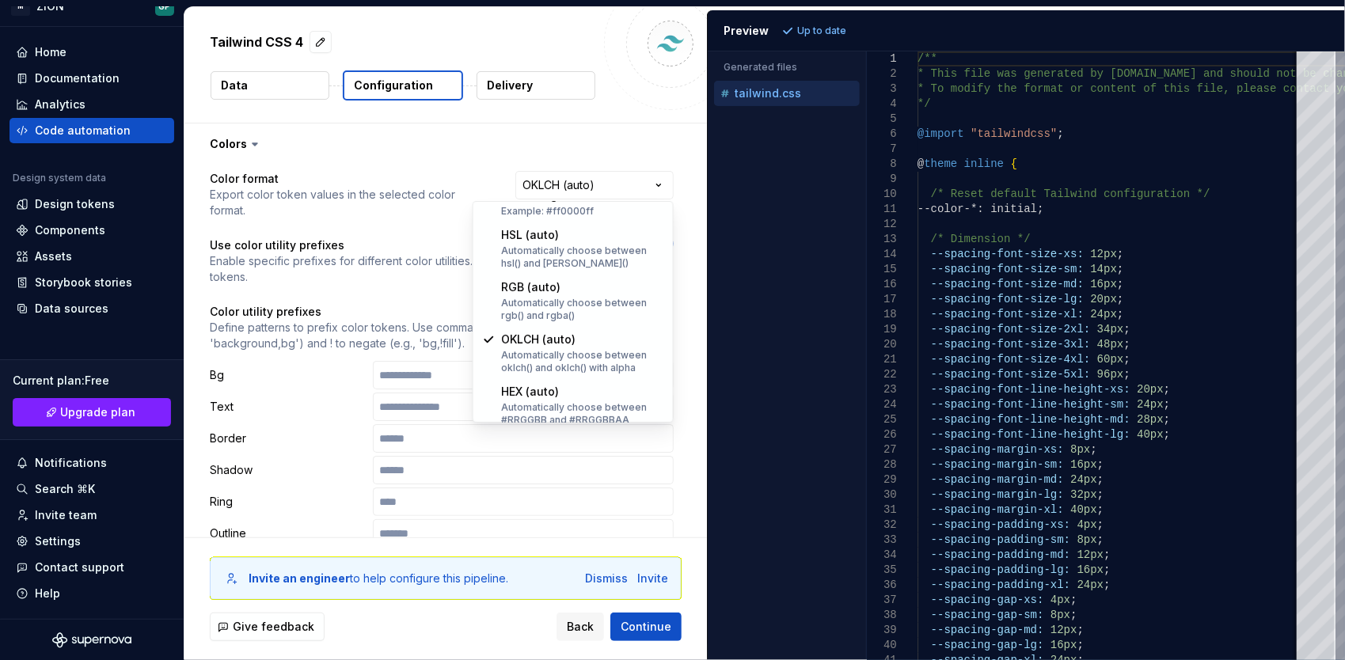
scroll to position [310, 0]
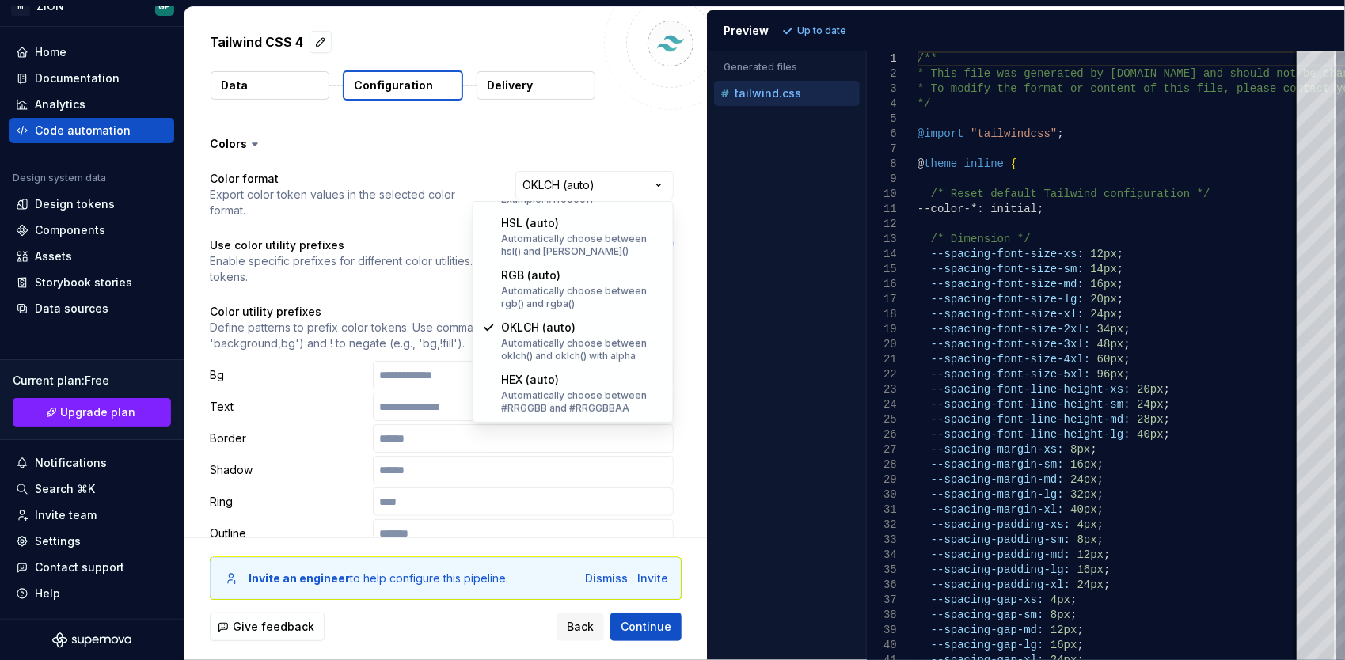
click at [411, 171] on html "**********" at bounding box center [672, 330] width 1345 height 660
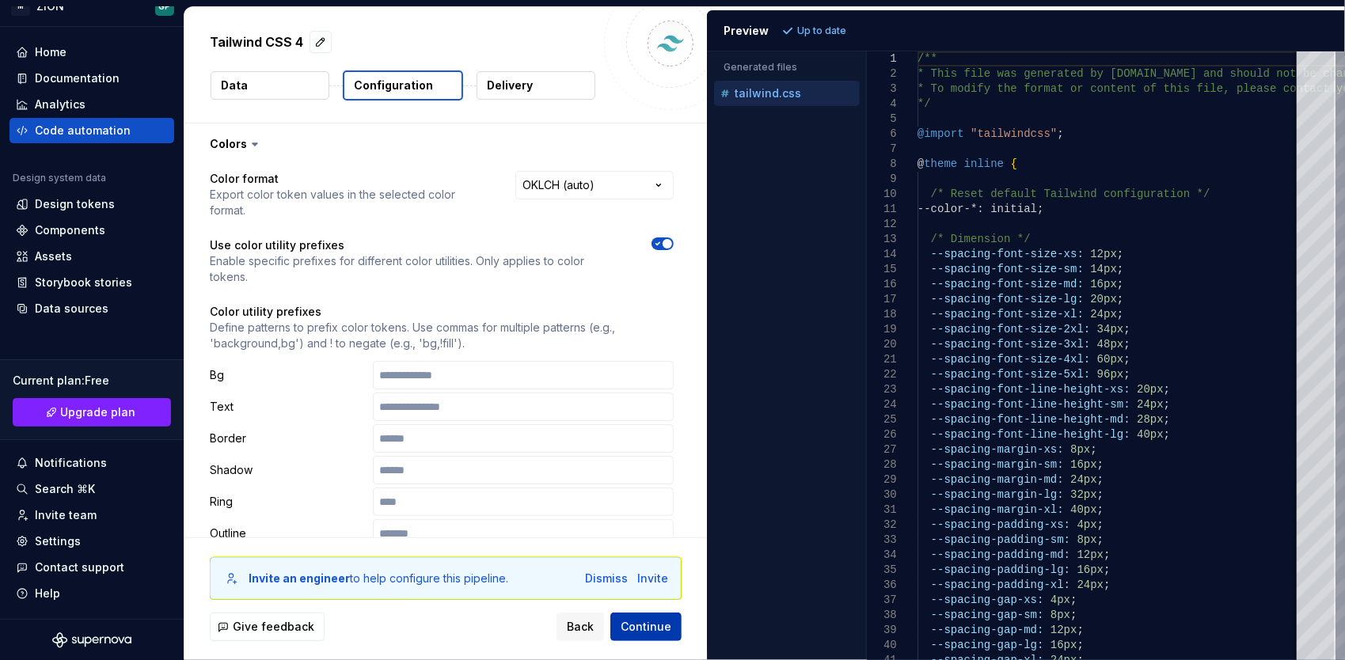
click at [640, 624] on span "Continue" at bounding box center [646, 627] width 51 height 16
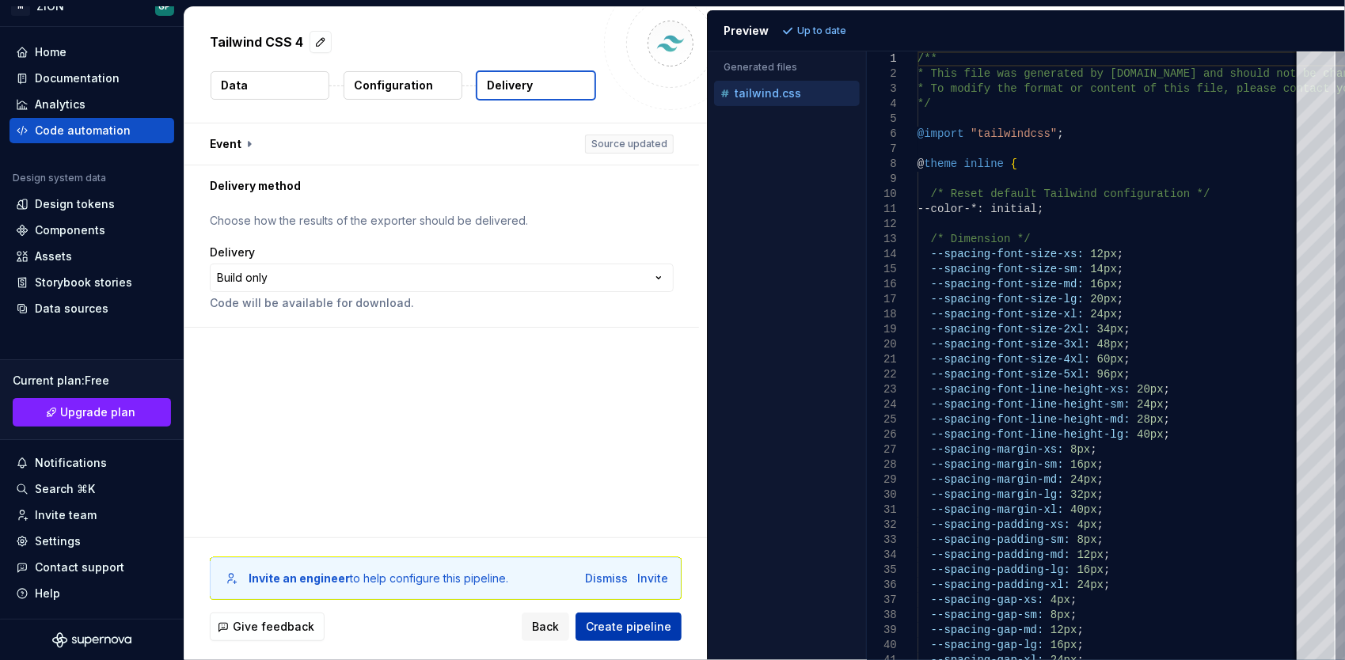
click at [648, 626] on span "Create pipeline" at bounding box center [628, 627] width 85 height 16
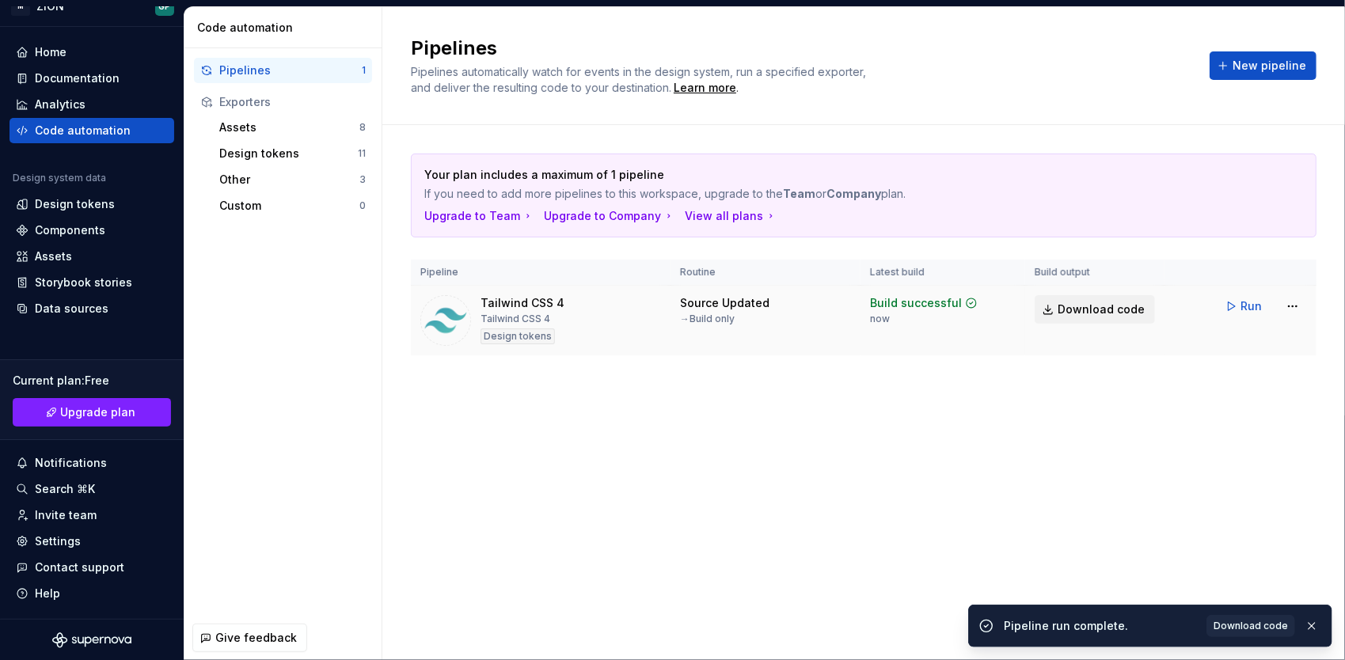
click at [1119, 308] on span "Download code" at bounding box center [1100, 310] width 87 height 16
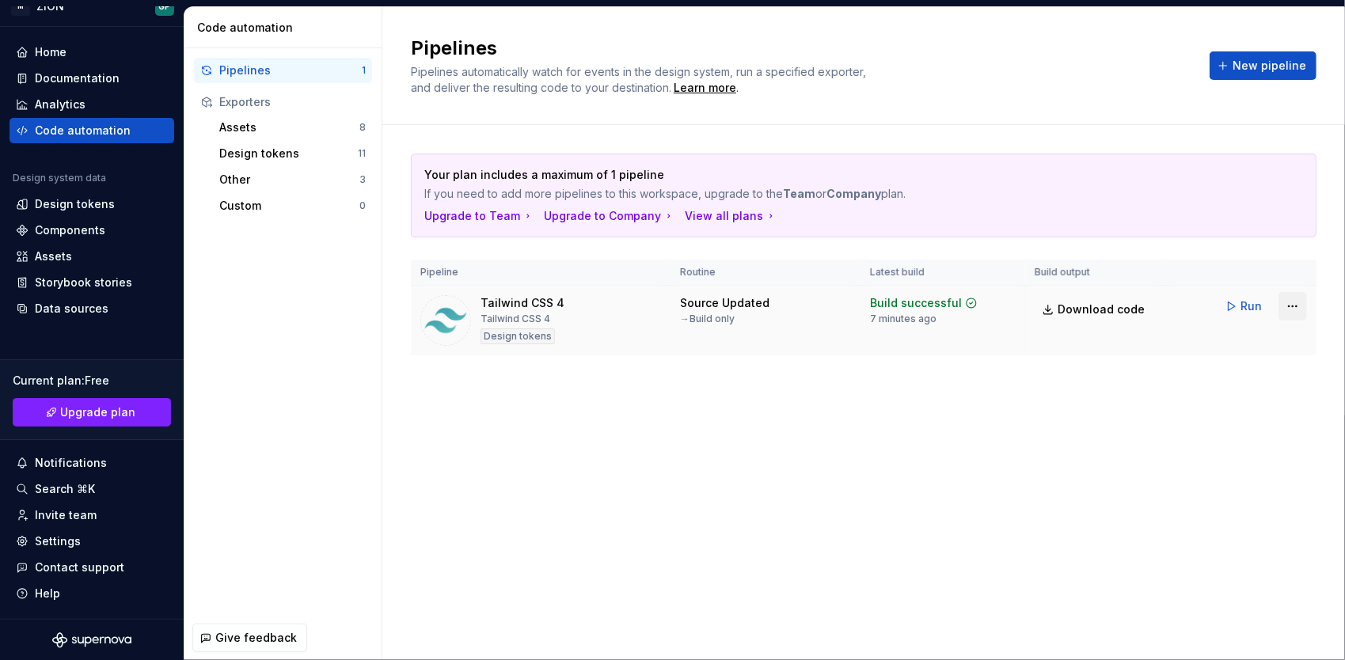
click at [1302, 297] on html "M ZION GP Home Documentation Analytics Code automation Design system data Desig…" at bounding box center [672, 330] width 1345 height 660
click at [604, 457] on html "M ZION GP Home Documentation Analytics Code automation Design system data Desig…" at bounding box center [672, 330] width 1345 height 660
click at [242, 155] on div "Design tokens" at bounding box center [288, 154] width 139 height 16
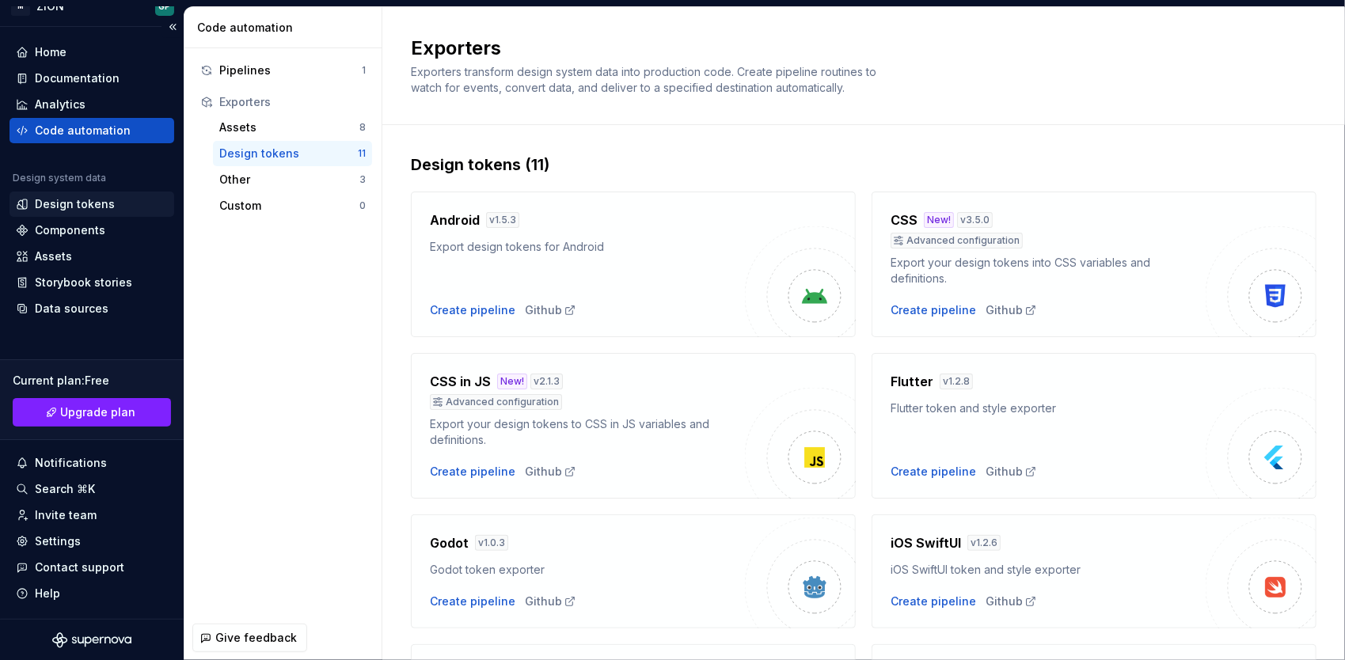
click at [74, 203] on div "Design tokens" at bounding box center [75, 204] width 80 height 16
